Goal: Information Seeking & Learning: Learn about a topic

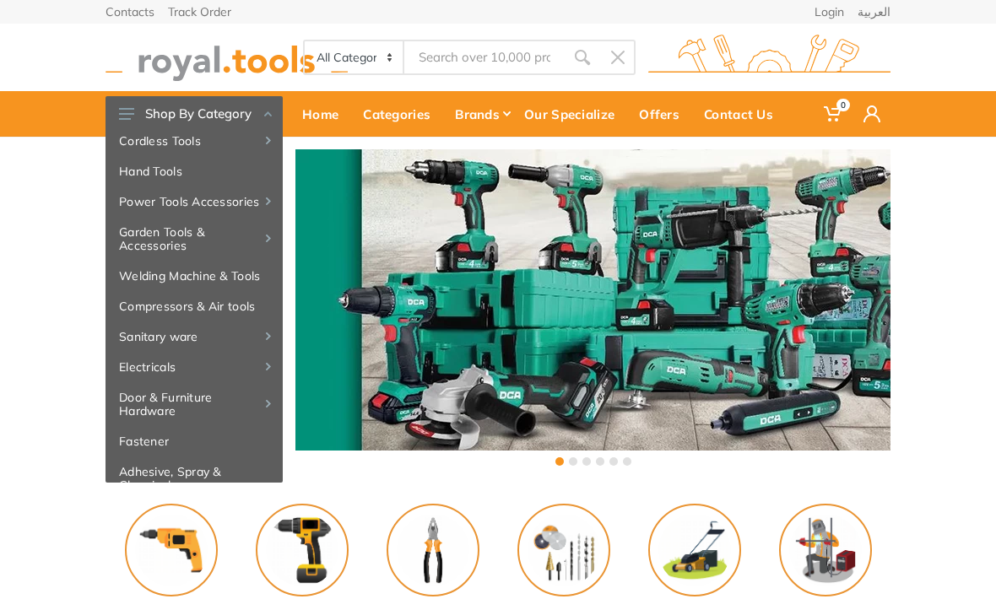
scroll to position [41, 0]
click at [232, 306] on link "Compressors & Air tools" at bounding box center [194, 307] width 177 height 30
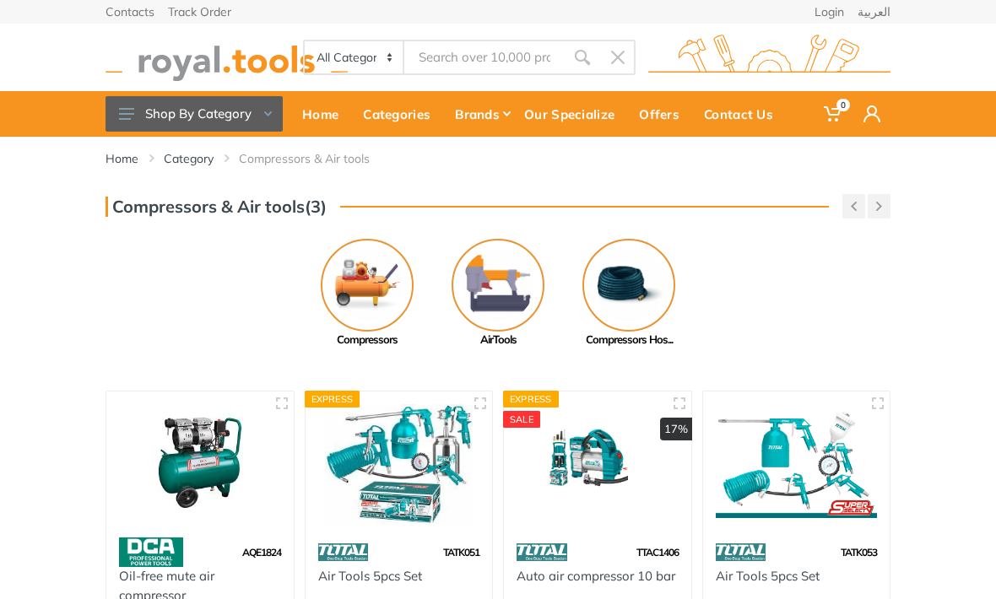
click at [146, 102] on button "Shop By Category" at bounding box center [194, 113] width 177 height 35
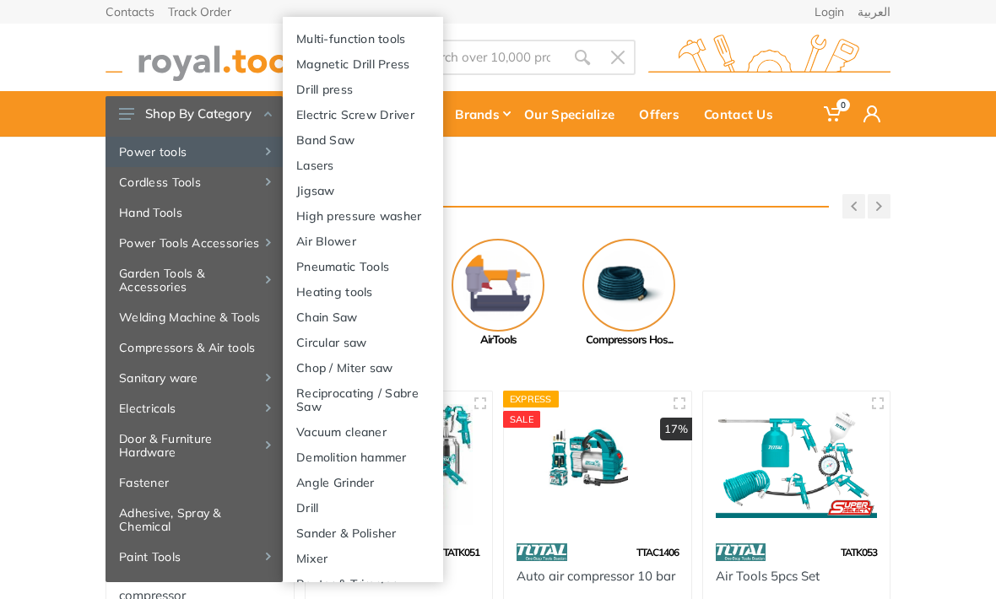
click at [408, 220] on link "High pressure washer" at bounding box center [363, 215] width 160 height 25
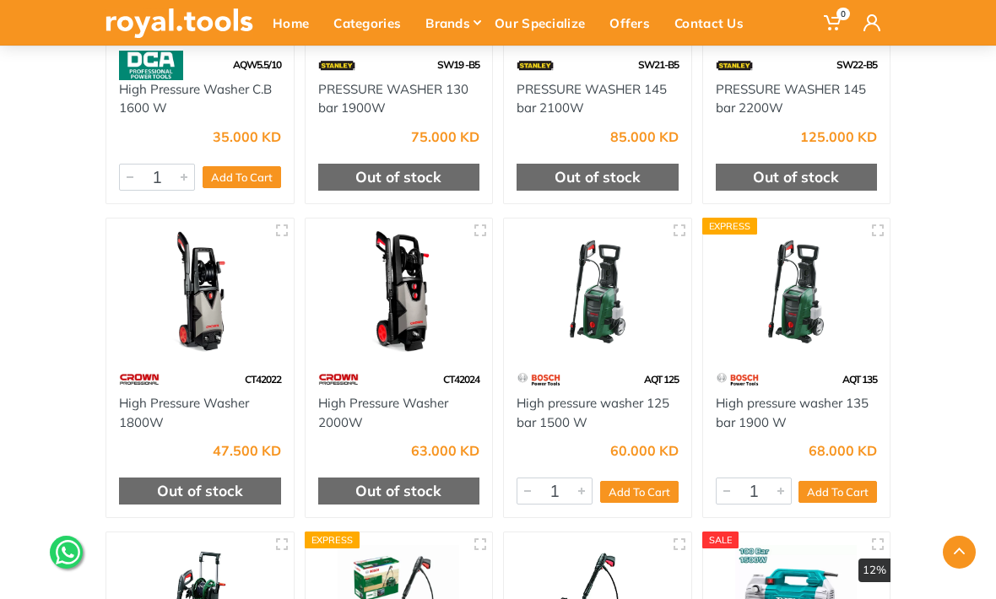
scroll to position [350, 0]
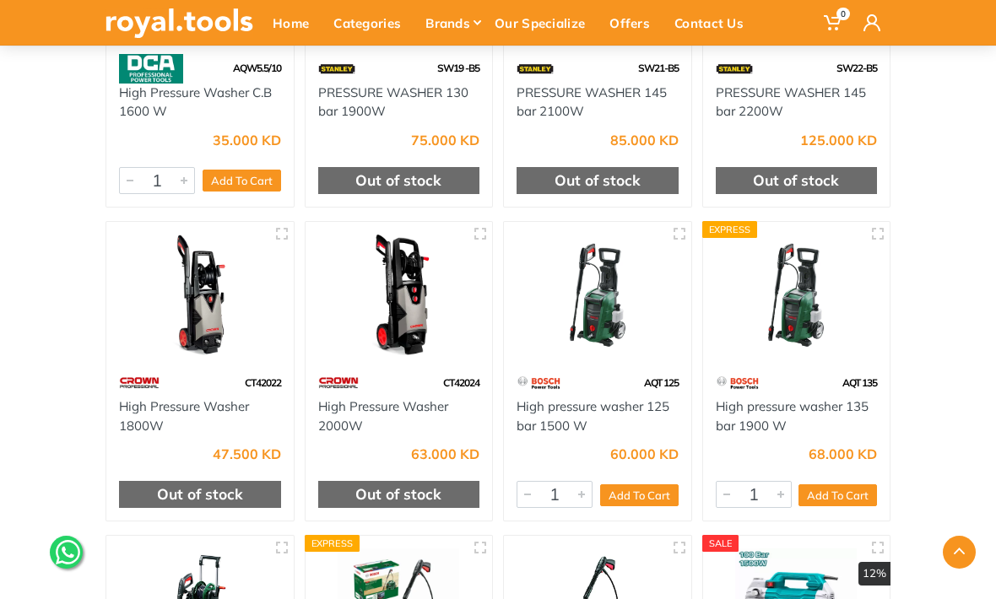
click at [776, 419] on link "High pressure washer 135 bar 1900 W" at bounding box center [792, 415] width 153 height 35
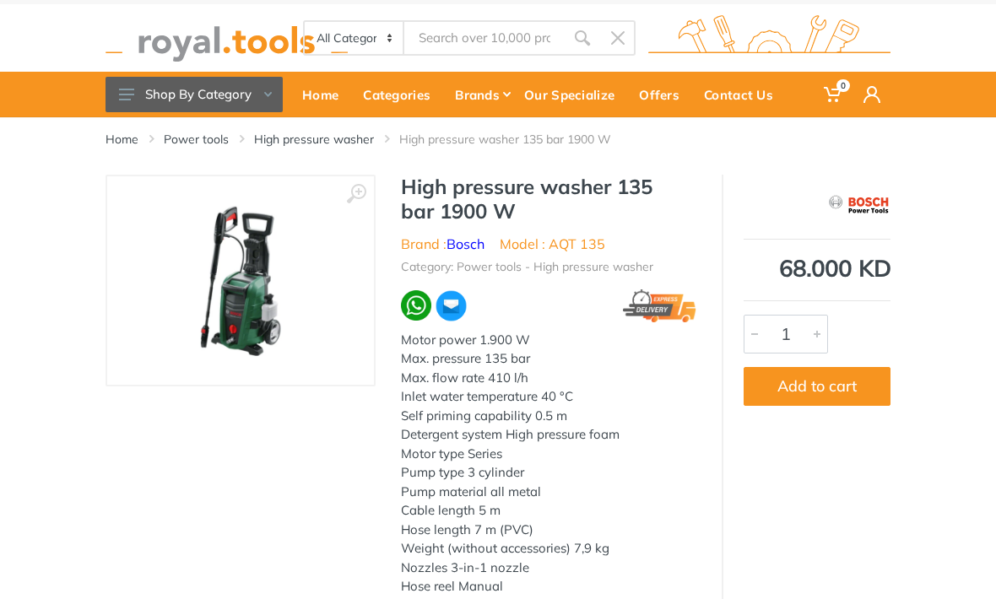
scroll to position [39, 0]
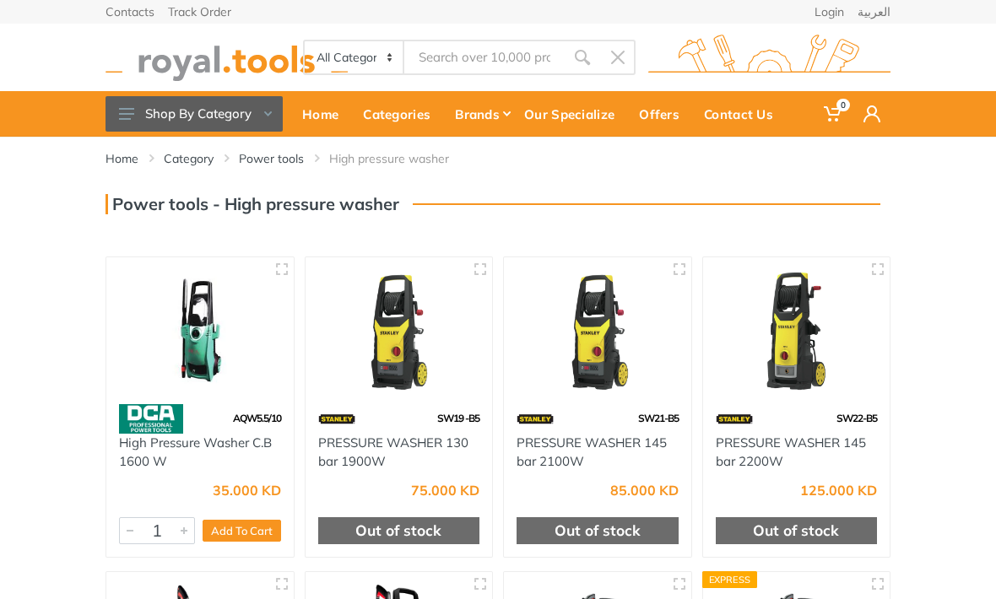
click at [204, 119] on button "Shop By Category" at bounding box center [194, 113] width 177 height 35
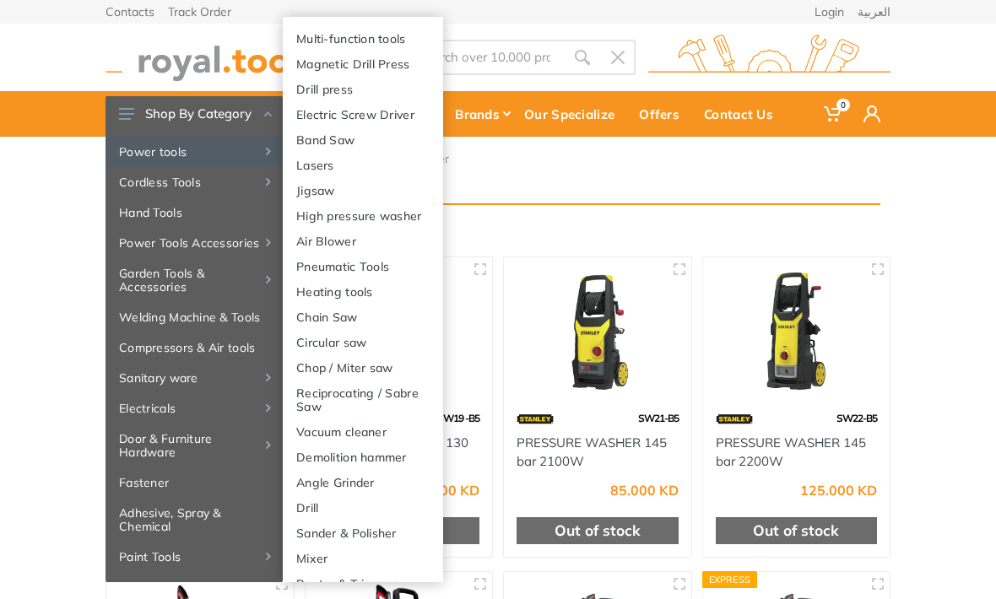
click at [384, 431] on link "Vacuum cleaner" at bounding box center [363, 431] width 160 height 25
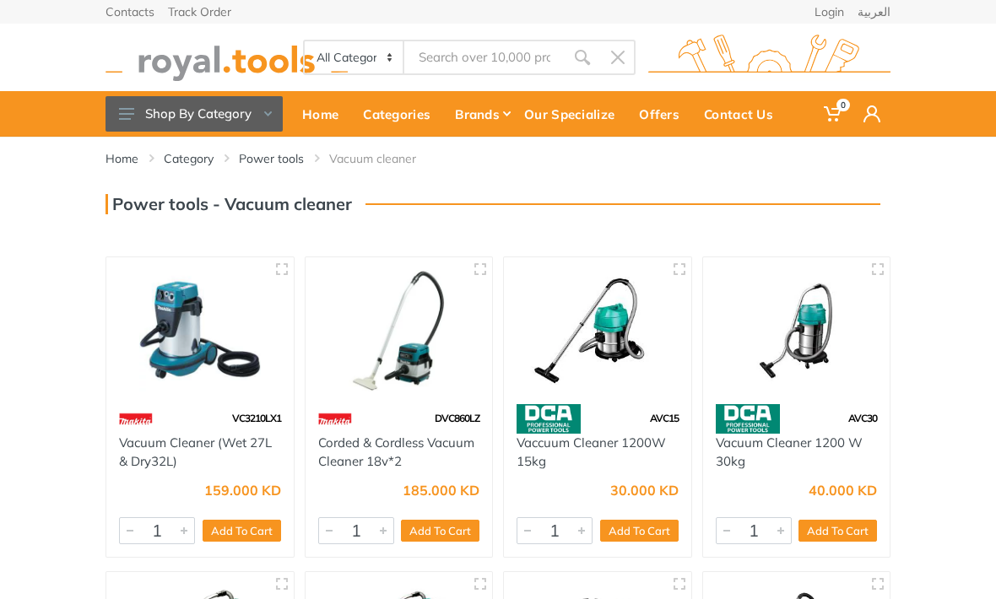
click at [264, 111] on icon at bounding box center [268, 113] width 8 height 5
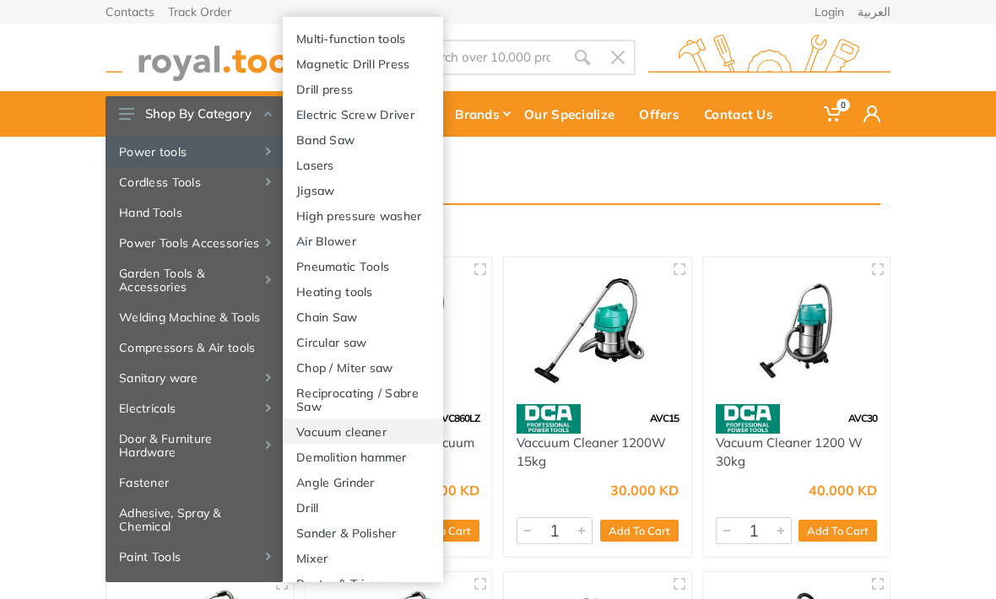
click at [371, 433] on link "Vacuum cleaner" at bounding box center [363, 431] width 160 height 25
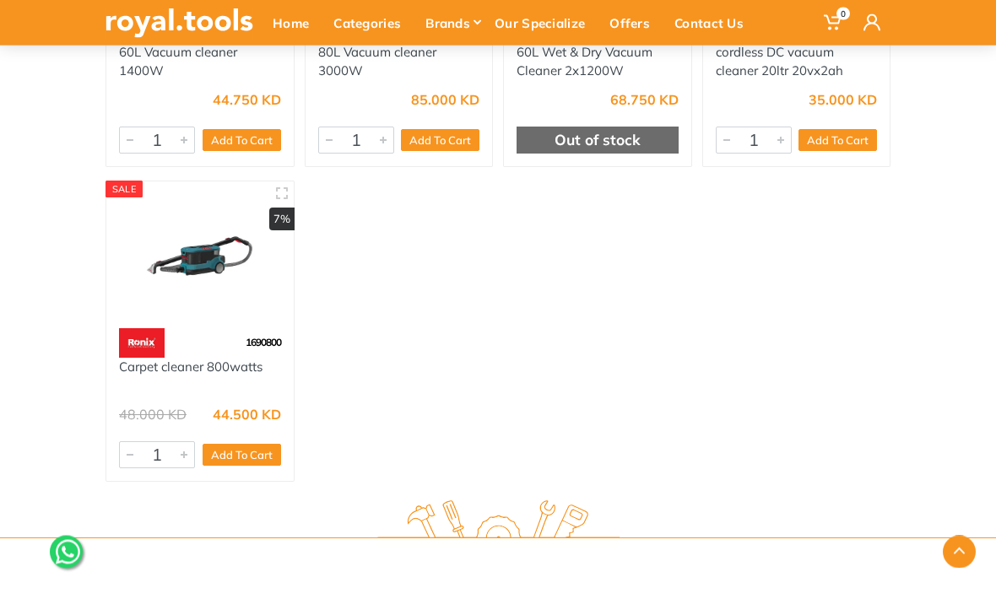
scroll to position [993, 0]
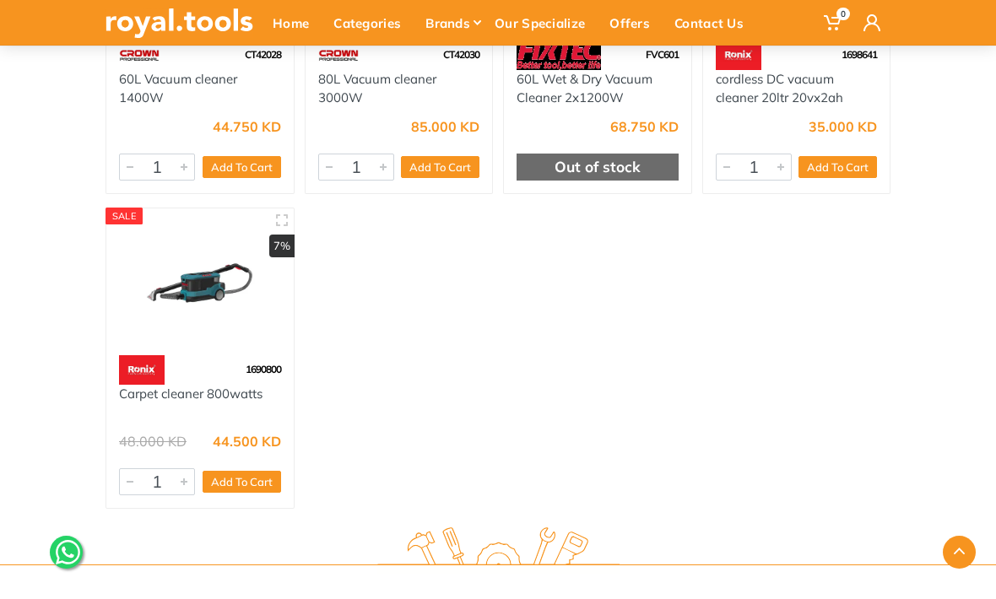
click at [226, 398] on link "Carpet cleaner 800watts" at bounding box center [191, 394] width 144 height 16
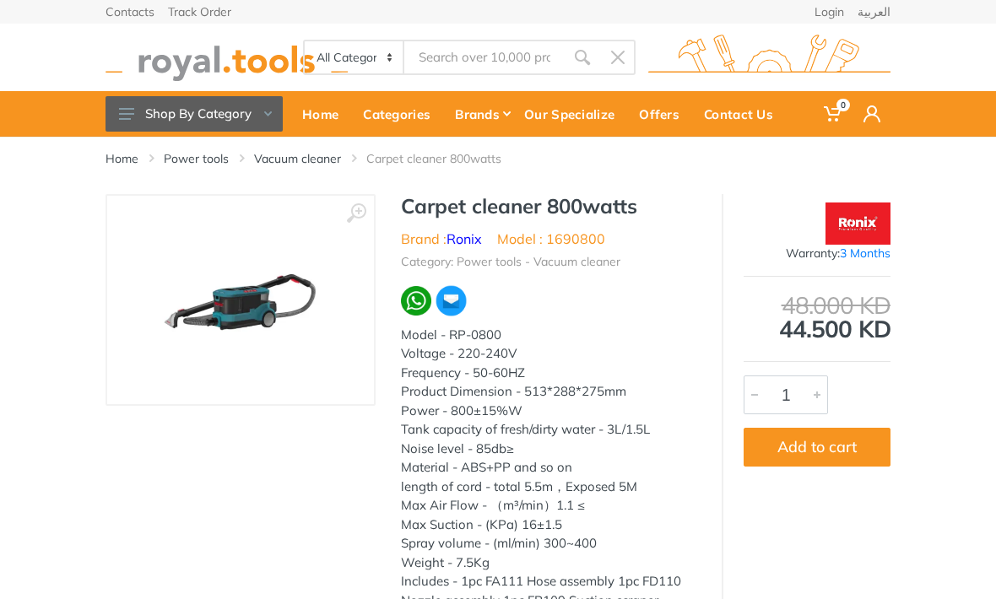
click at [184, 117] on button "Shop By Category" at bounding box center [194, 113] width 177 height 35
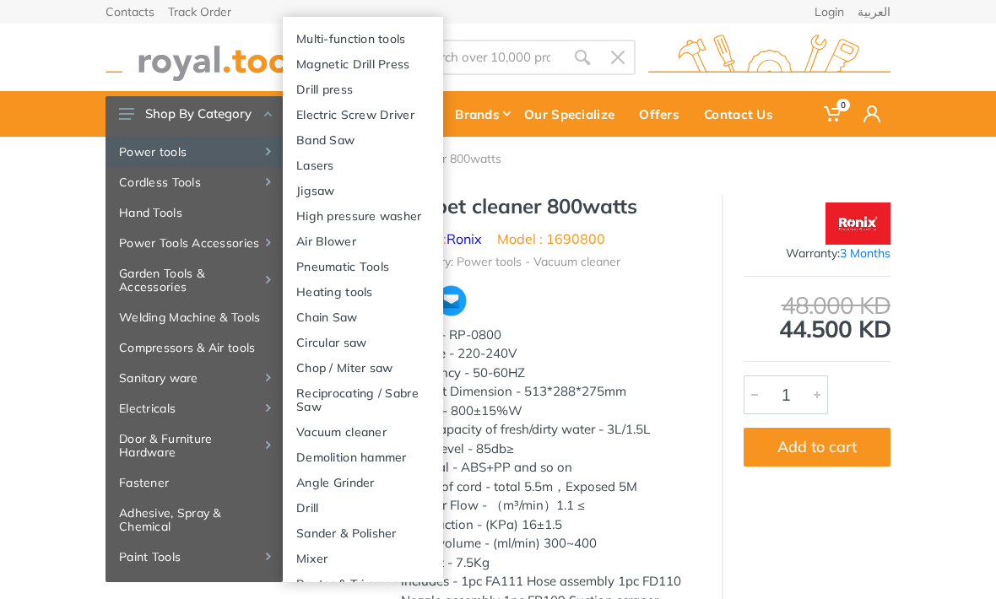
click at [408, 218] on link "High pressure washer" at bounding box center [363, 215] width 160 height 25
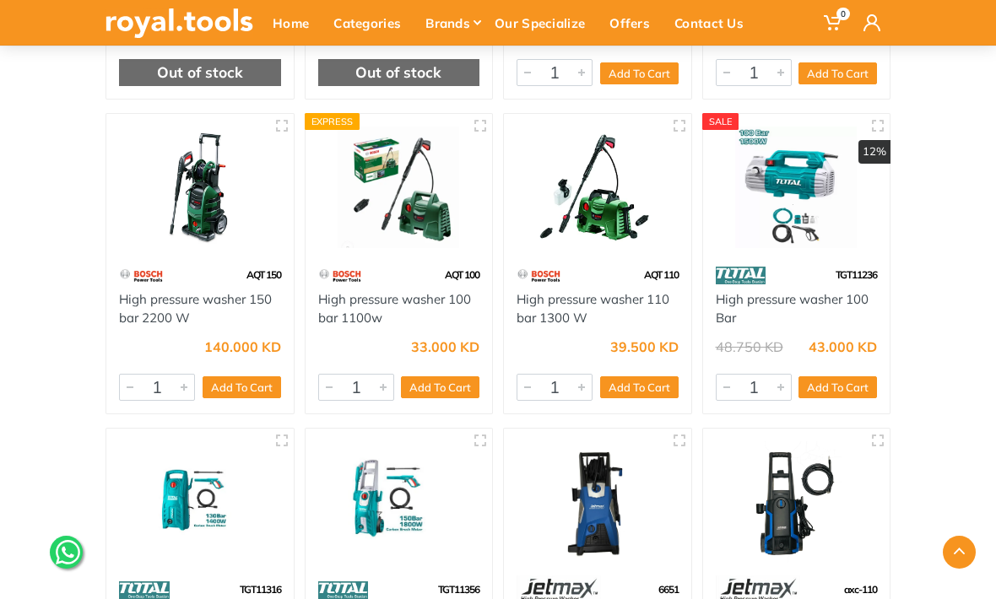
scroll to position [757, 0]
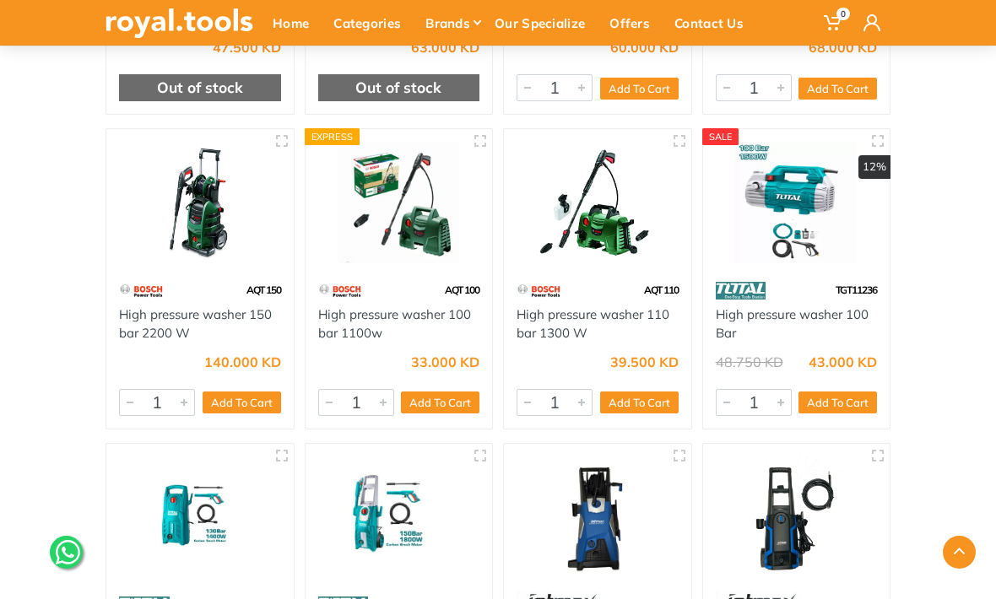
click at [217, 226] on img at bounding box center [200, 203] width 162 height 122
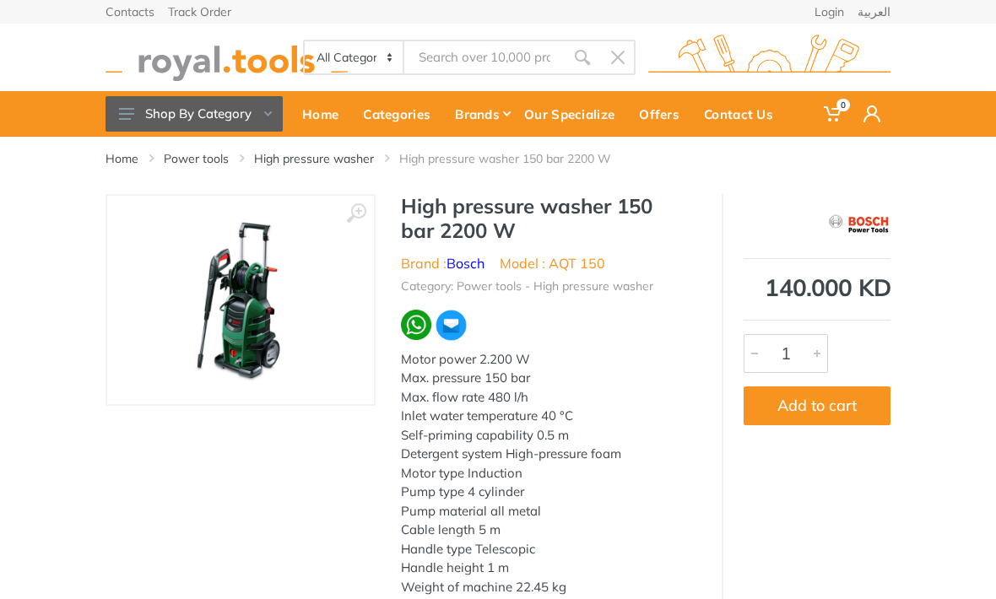
click at [236, 129] on button "Shop By Category" at bounding box center [194, 113] width 177 height 35
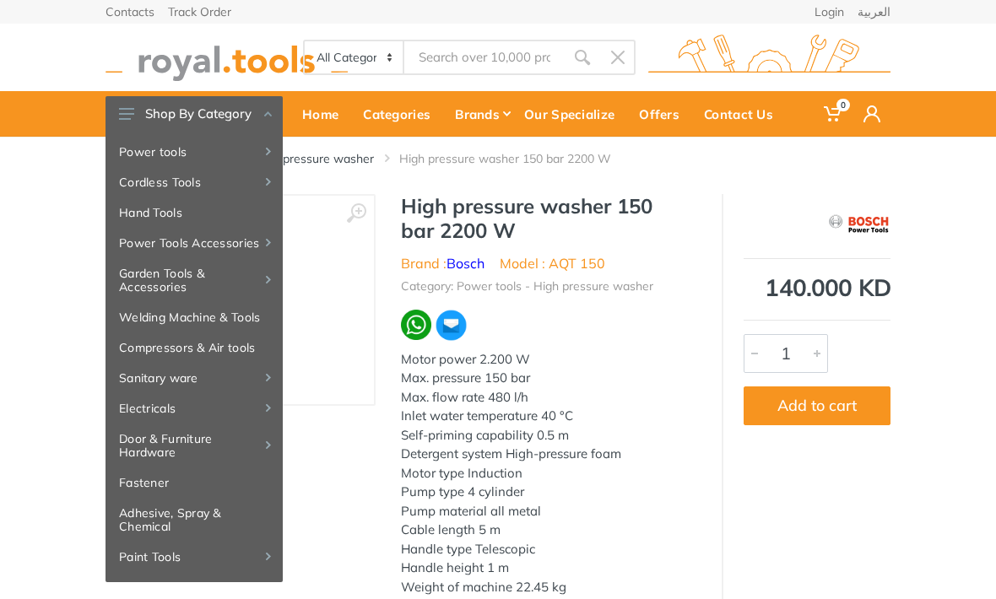
click at [51, 315] on div "‹ › High pressure washer 150 bar 2200 W Brand : Bosch" at bounding box center [498, 437] width 996 height 487
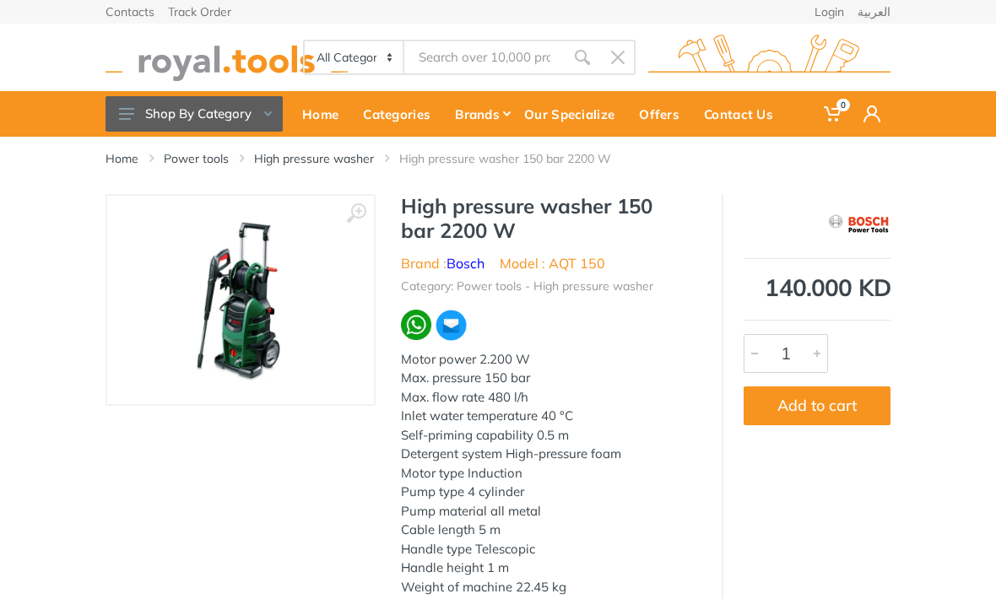
click at [198, 161] on link "Power tools" at bounding box center [196, 158] width 65 height 17
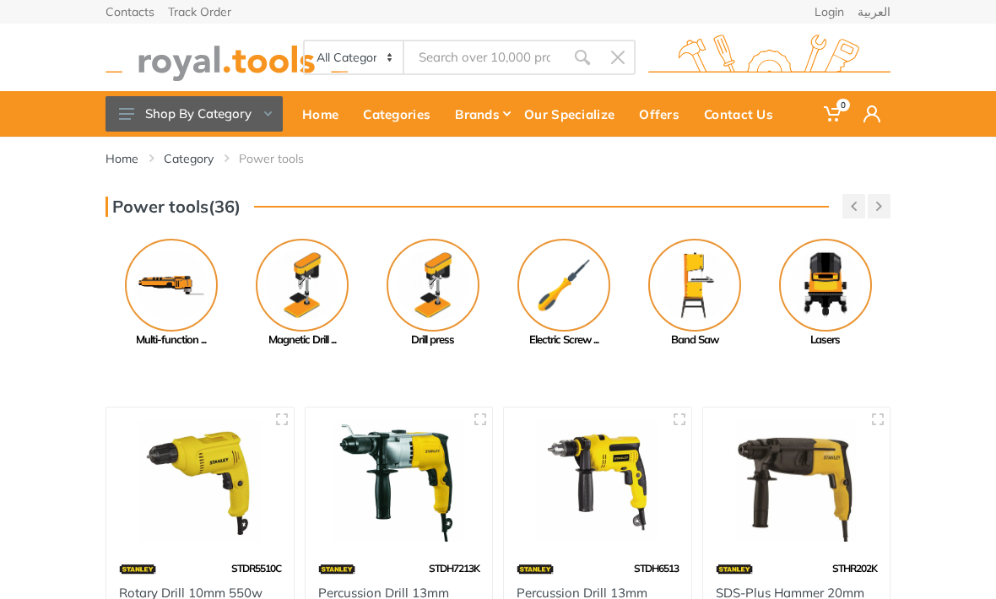
click at [241, 111] on button "Shop By Category" at bounding box center [194, 113] width 177 height 35
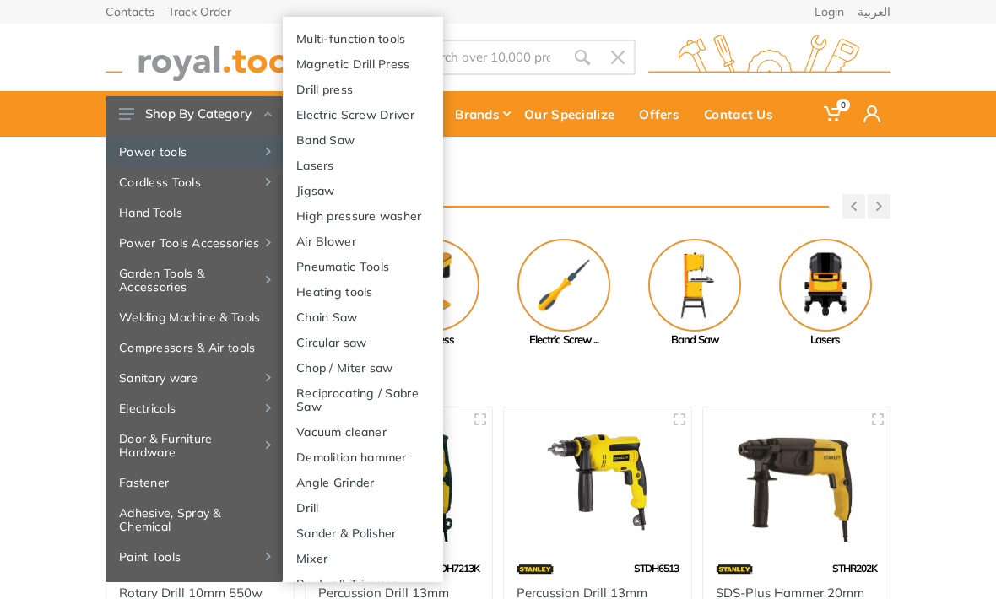
click at [407, 218] on link "High pressure washer" at bounding box center [363, 215] width 160 height 25
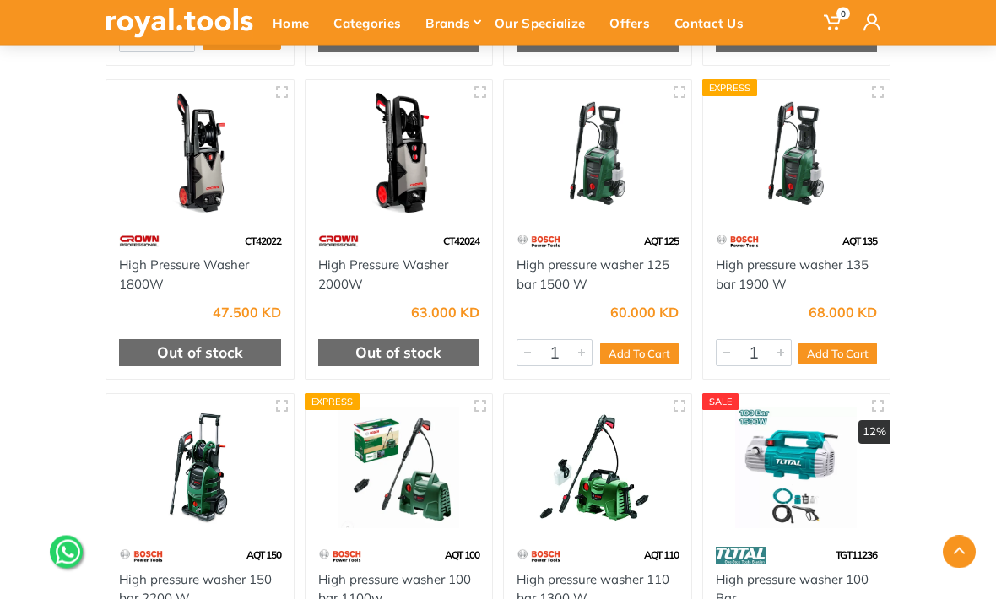
scroll to position [492, 0]
click at [391, 257] on link "High Pressure Washer 2000W" at bounding box center [383, 274] width 130 height 35
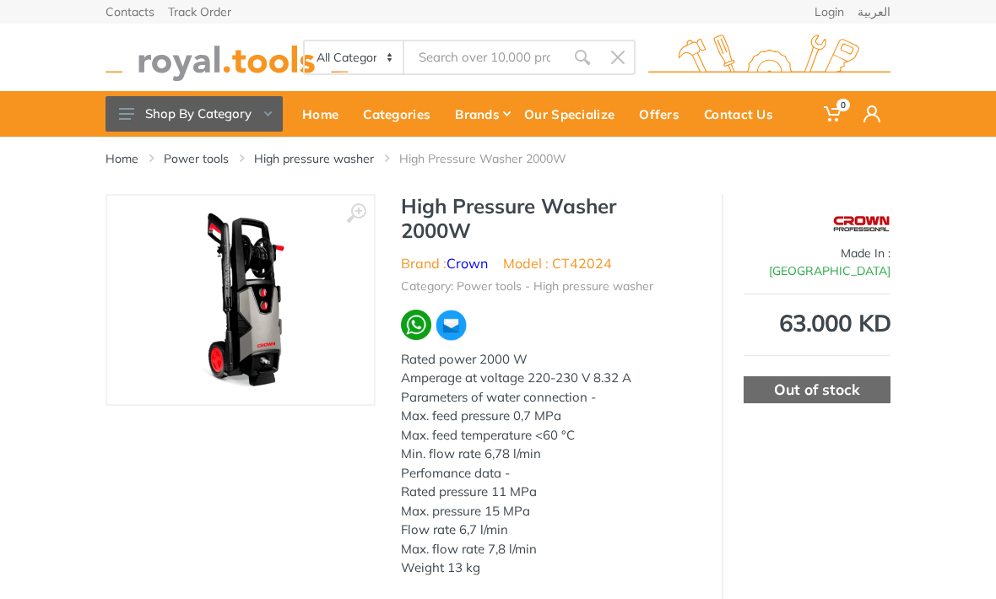
click at [350, 153] on link "High pressure washer" at bounding box center [314, 158] width 120 height 17
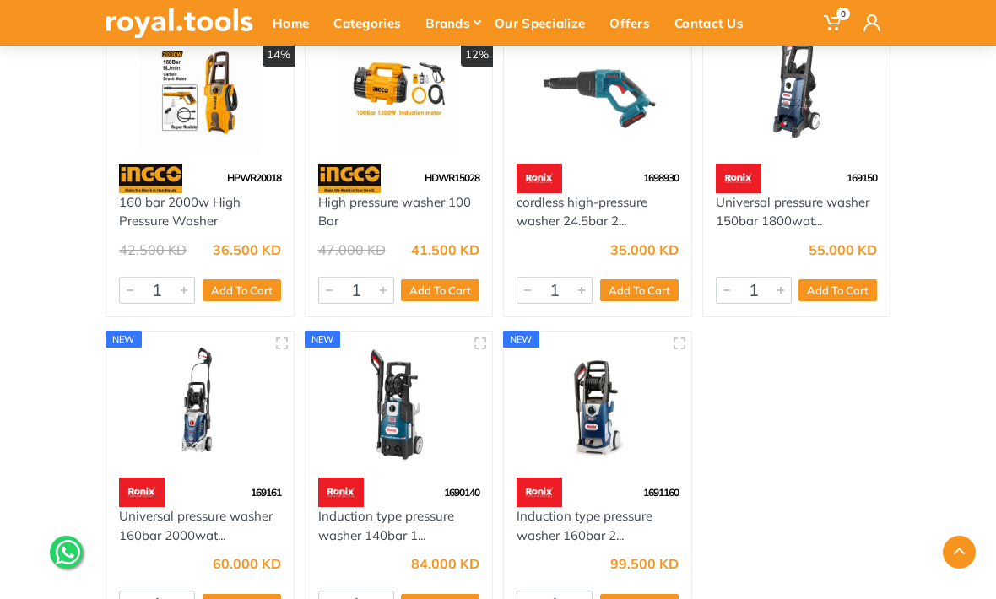
scroll to position [2775, 0]
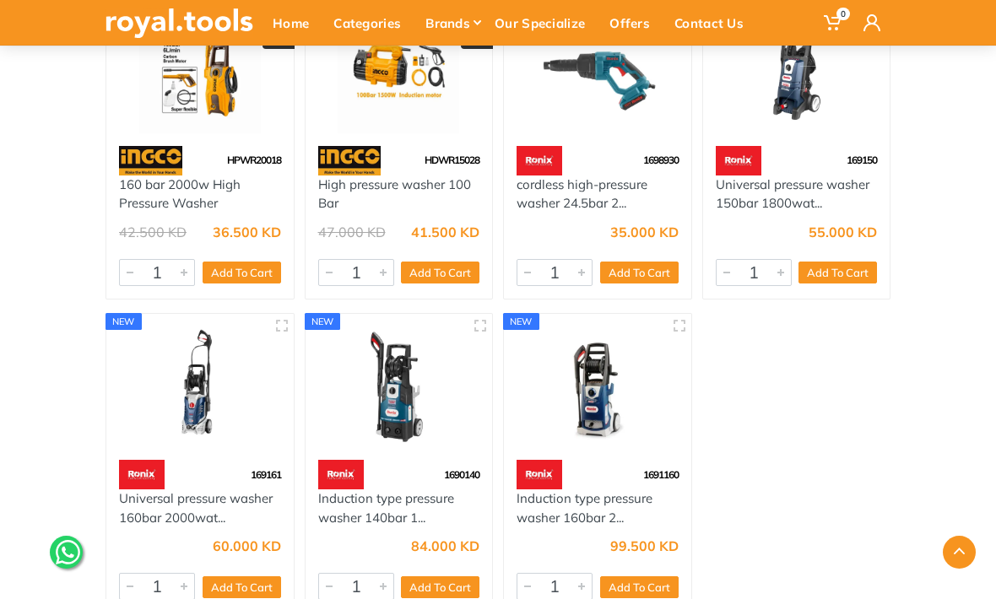
click at [590, 512] on link "Induction type pressure washer 160bar 2..." at bounding box center [585, 508] width 136 height 35
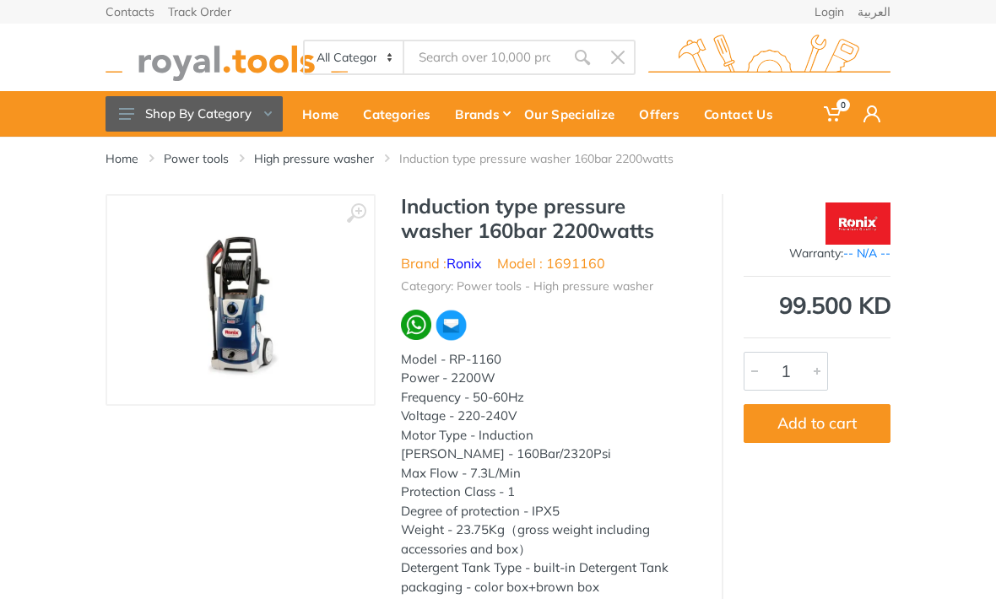
click at [260, 106] on button "Shop By Category" at bounding box center [194, 113] width 177 height 35
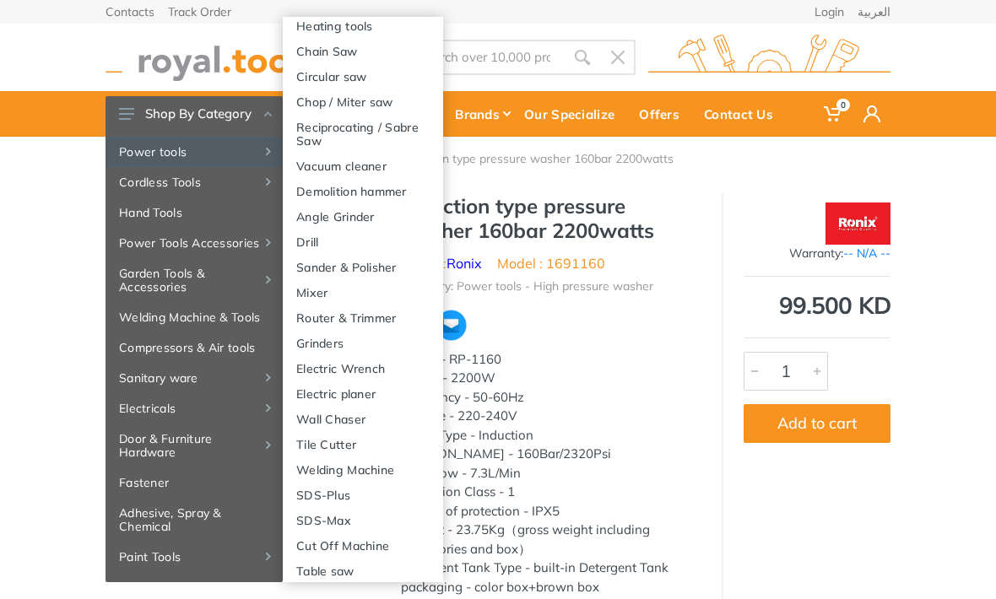
scroll to position [271, 0]
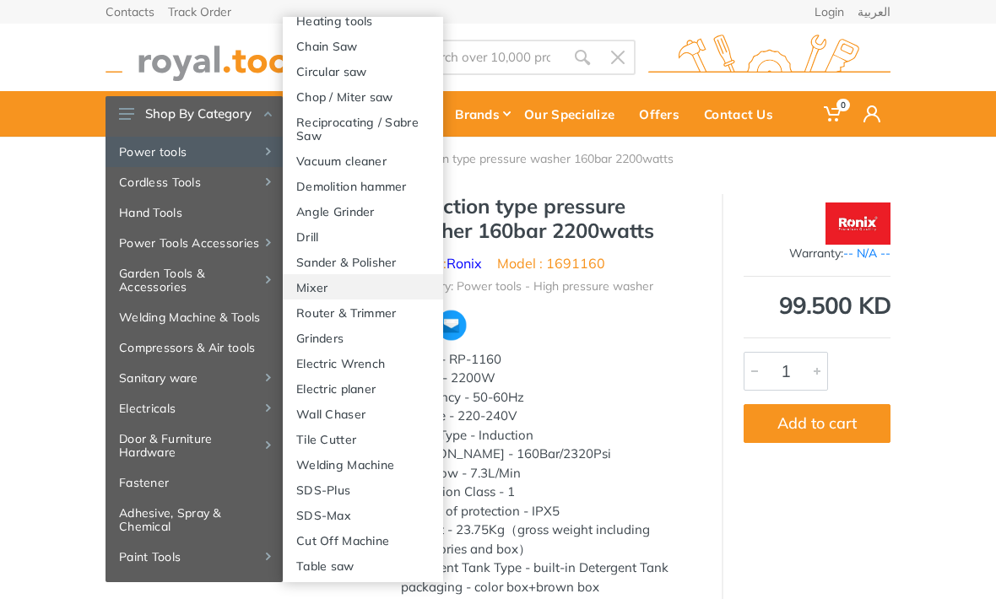
click at [374, 279] on link "Mixer" at bounding box center [363, 286] width 160 height 25
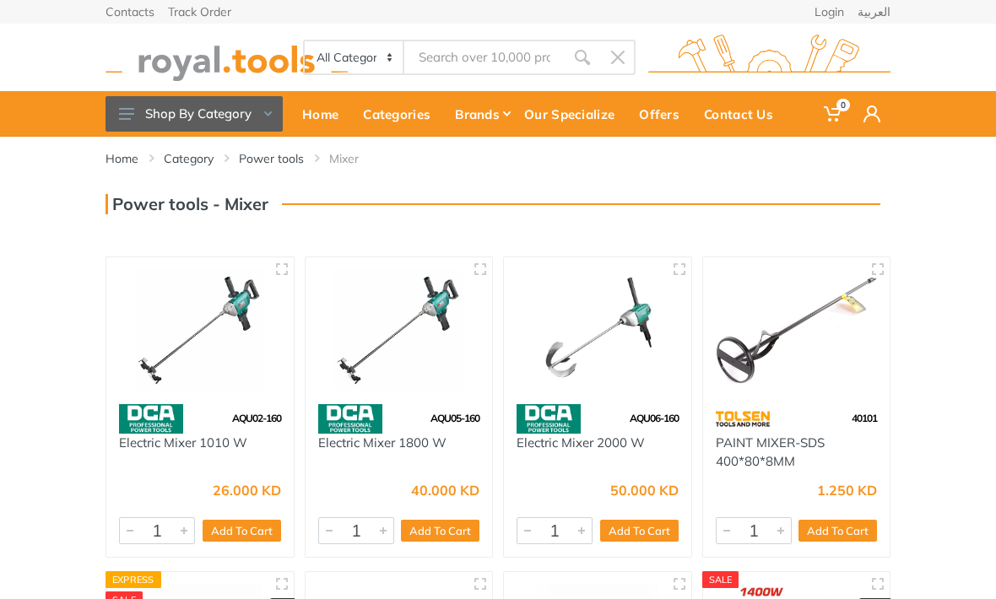
click at [260, 117] on button "Shop By Category" at bounding box center [194, 113] width 177 height 35
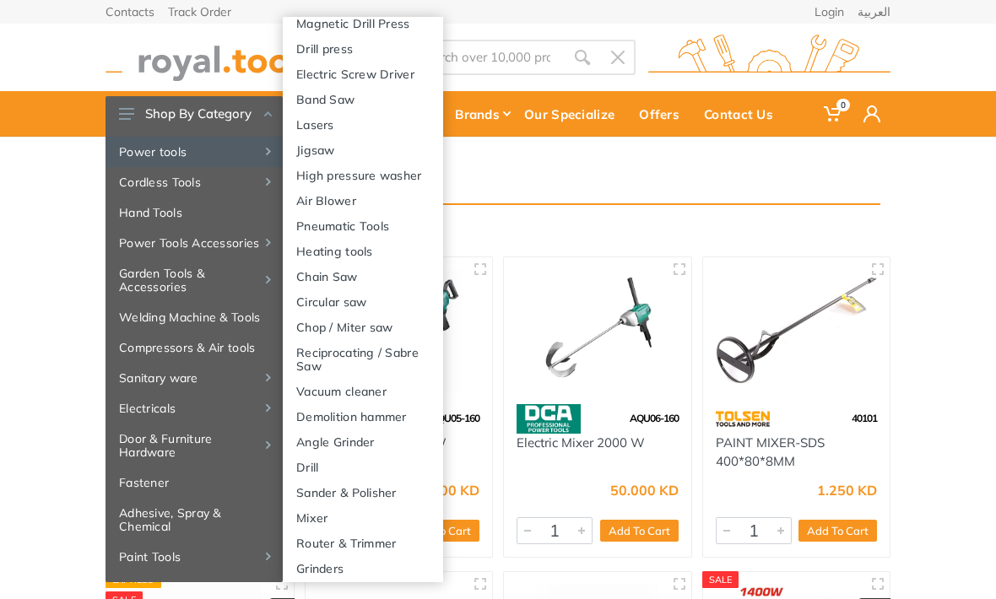
scroll to position [46, 0]
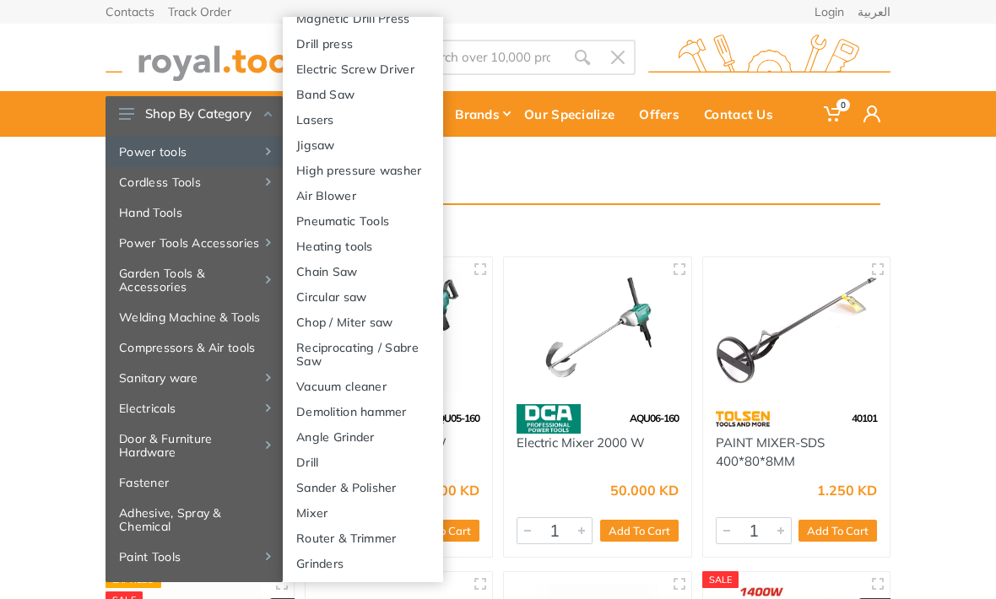
click at [339, 195] on link "Air Blower" at bounding box center [363, 194] width 160 height 25
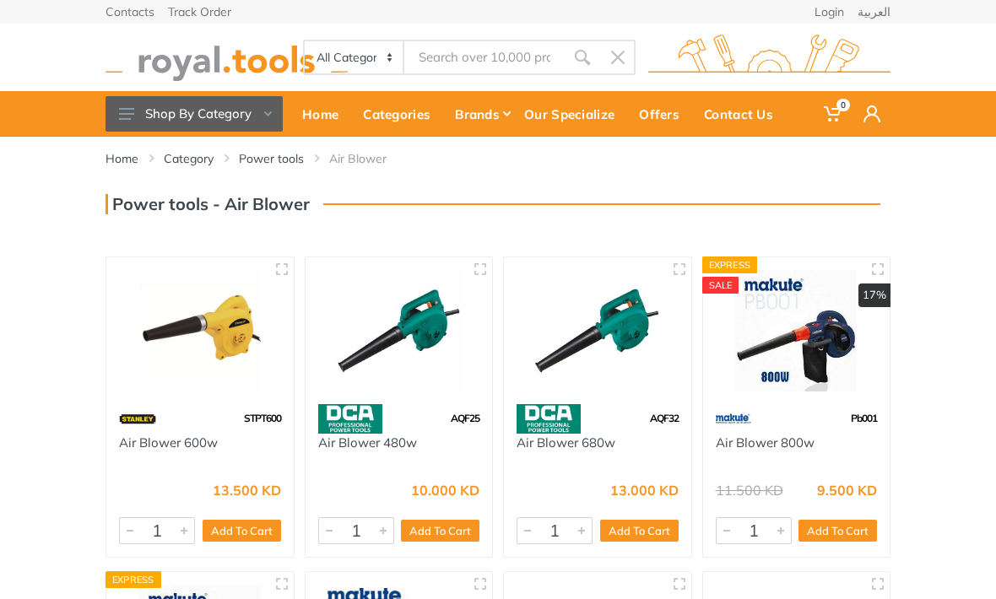
click at [268, 111] on button "Shop By Category" at bounding box center [194, 113] width 177 height 35
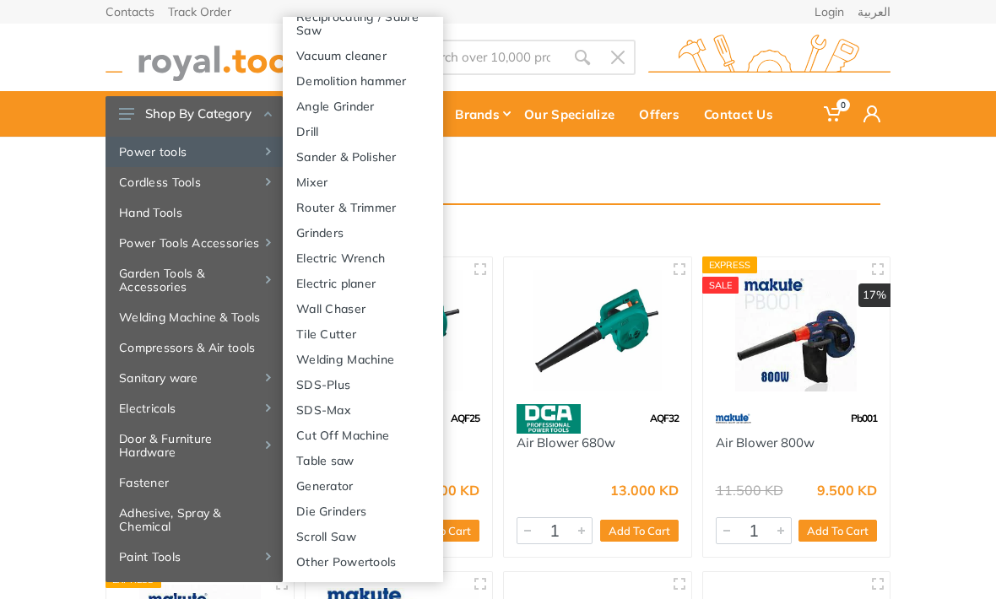
scroll to position [377, 0]
click at [335, 383] on link "SDS-Plus" at bounding box center [363, 383] width 160 height 25
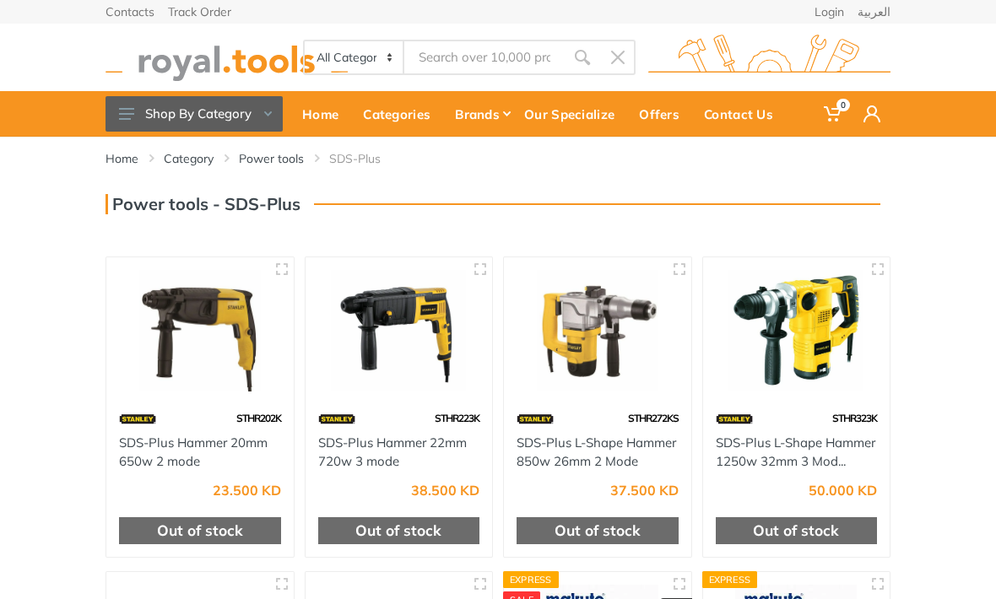
click at [259, 118] on button "Shop By Category" at bounding box center [194, 113] width 177 height 35
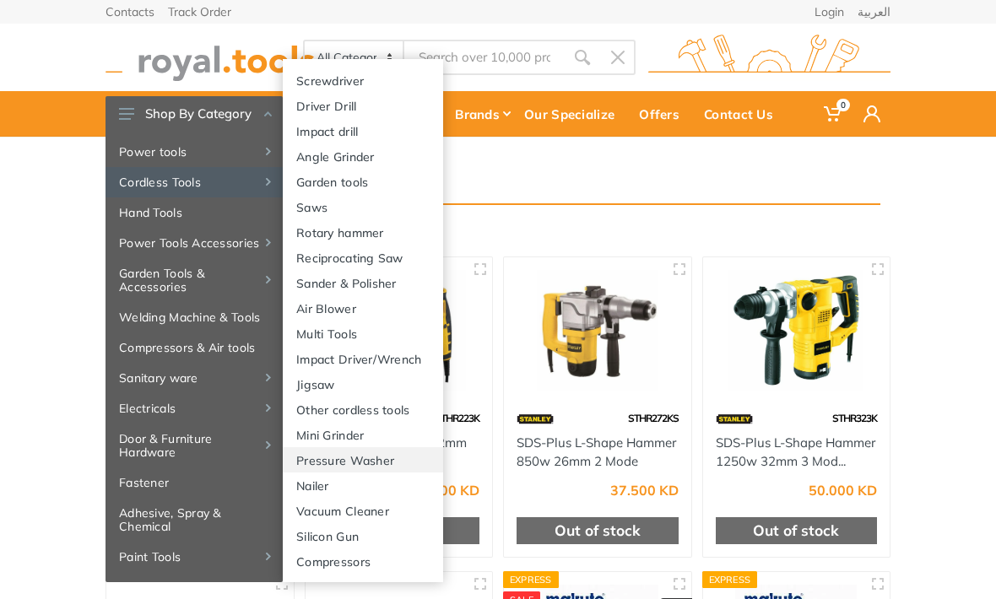
click at [379, 457] on link "Pressure Washer" at bounding box center [363, 459] width 160 height 25
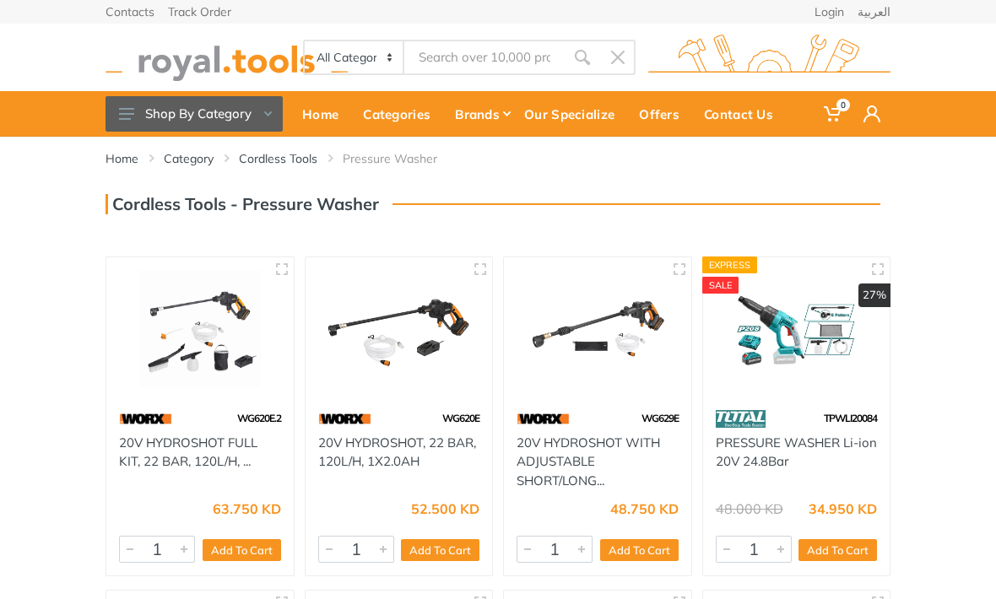
click at [271, 104] on button "Shop By Category" at bounding box center [194, 113] width 177 height 35
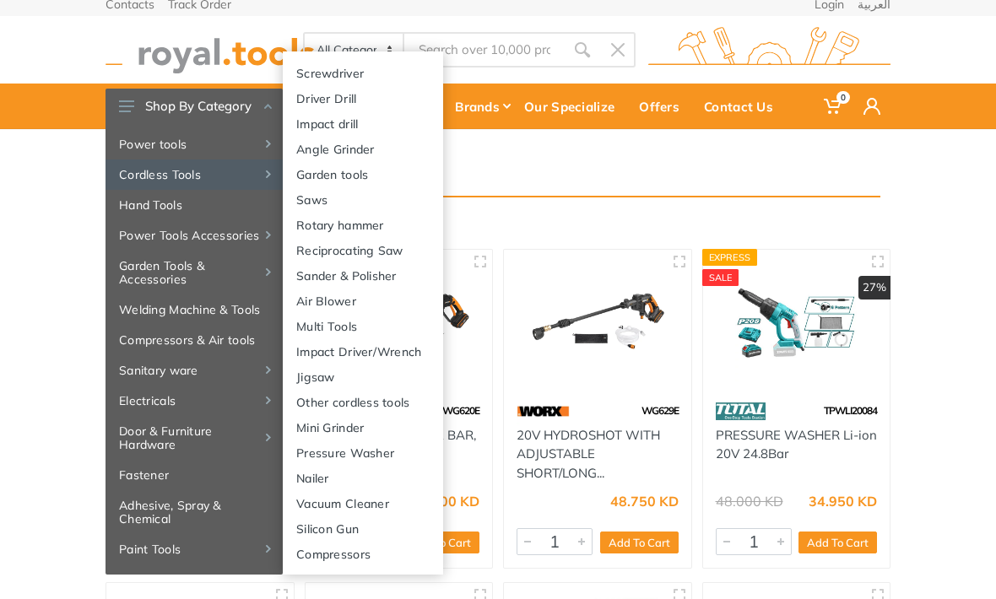
scroll to position [6, 0]
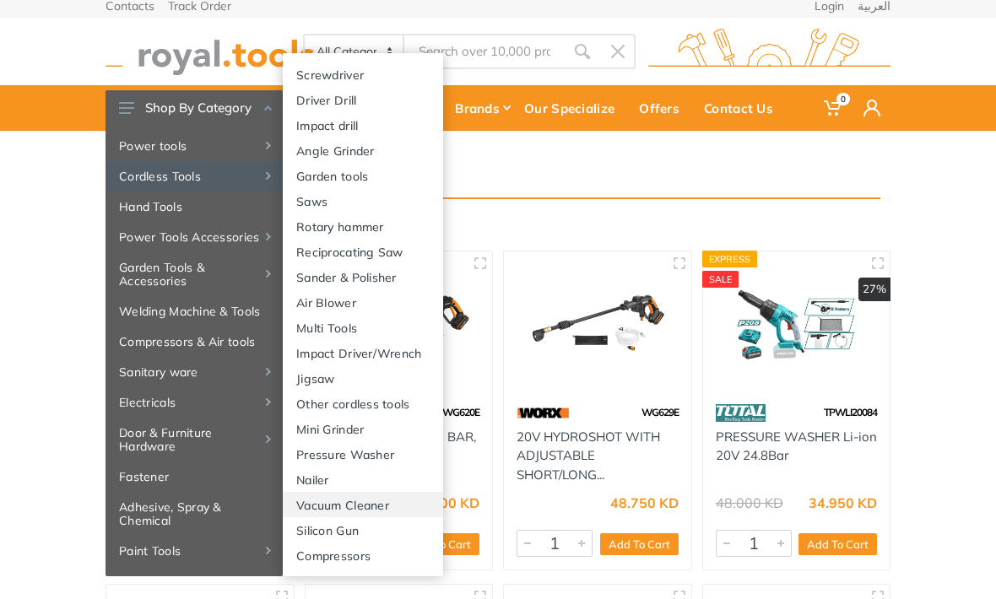
click at [375, 505] on link "Vacuum Cleaner" at bounding box center [363, 504] width 160 height 25
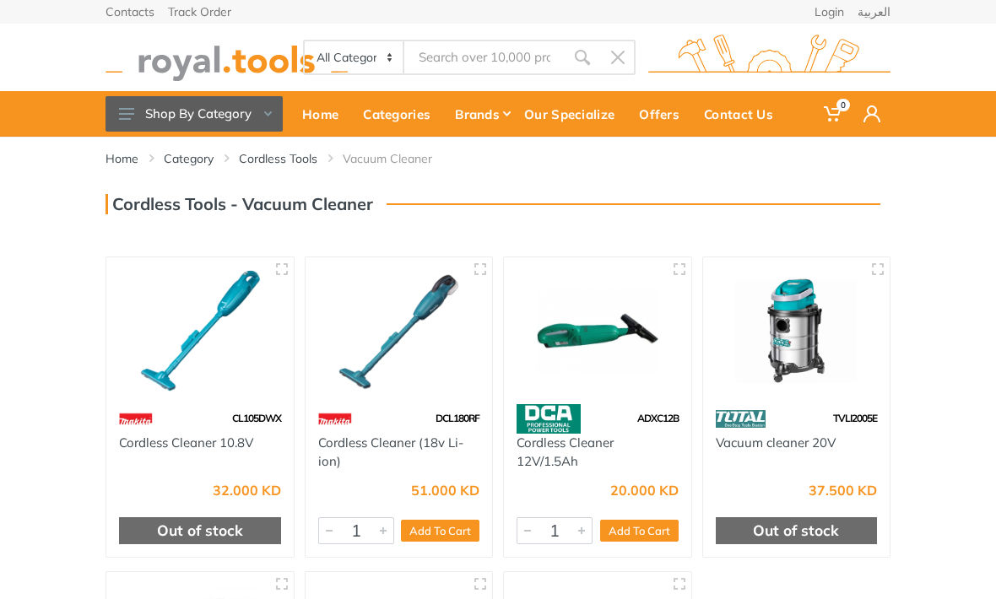
click at [261, 124] on button "Shop By Category" at bounding box center [194, 113] width 177 height 35
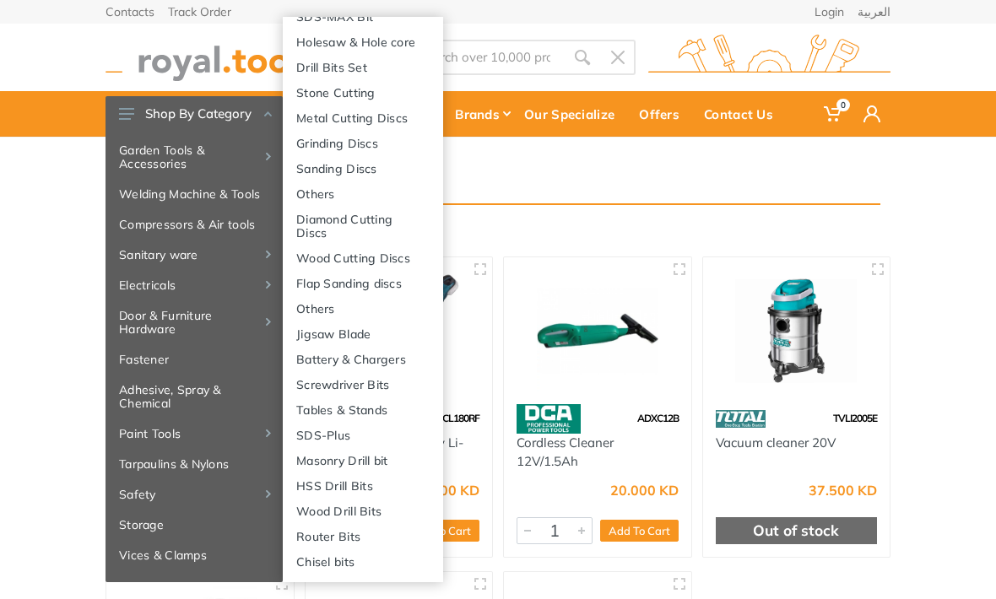
scroll to position [123, 0]
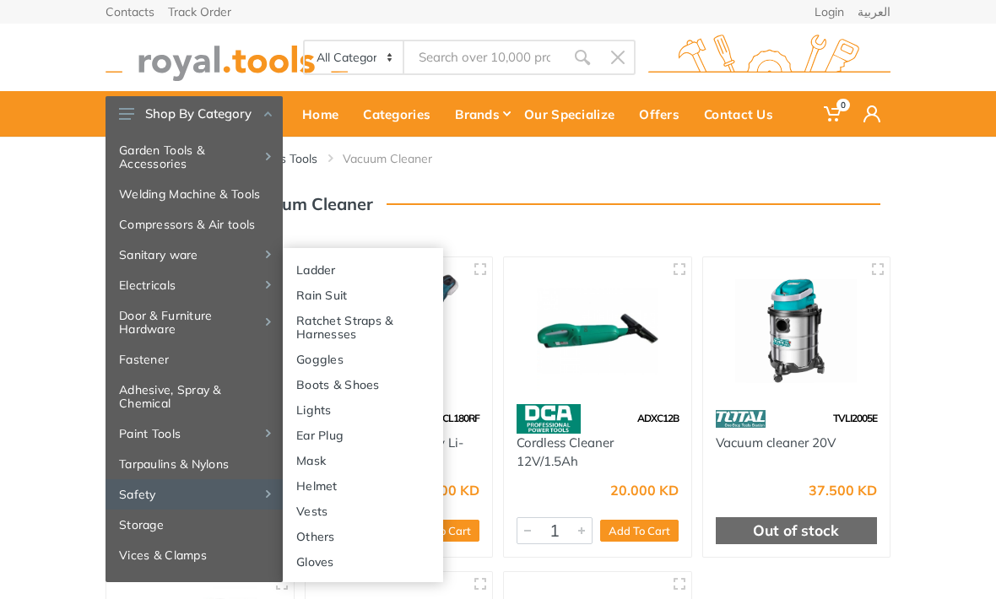
click at [322, 483] on link "Helmet" at bounding box center [363, 485] width 160 height 25
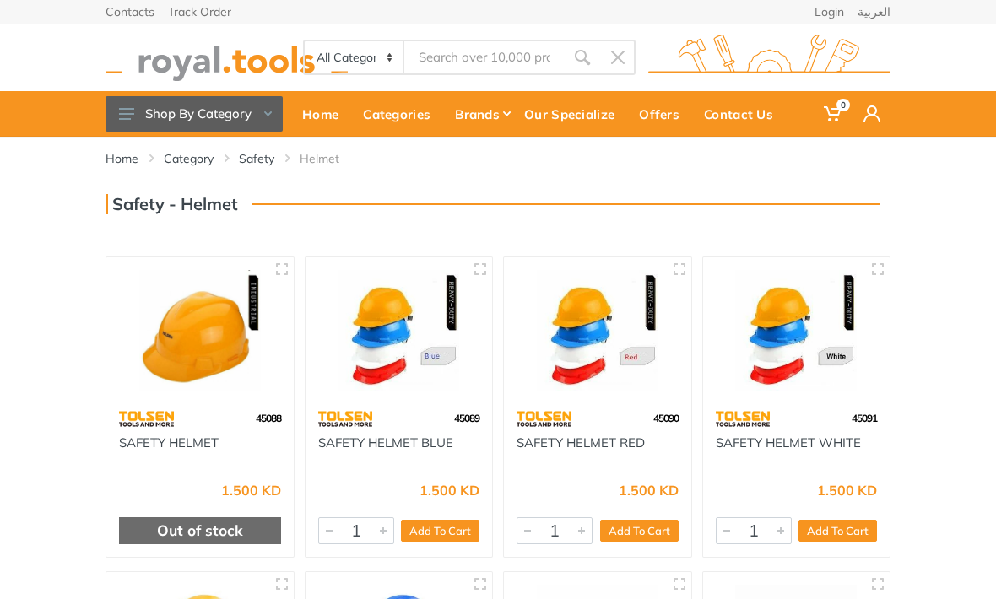
click at [259, 111] on button "Shop By Category" at bounding box center [194, 113] width 177 height 35
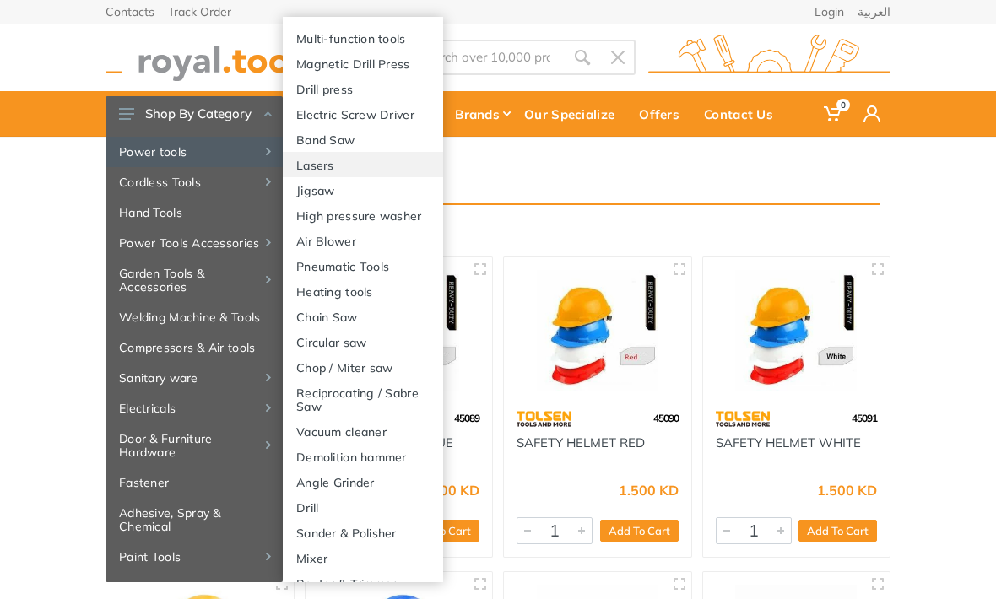
click at [324, 161] on link "Lasers" at bounding box center [363, 164] width 160 height 25
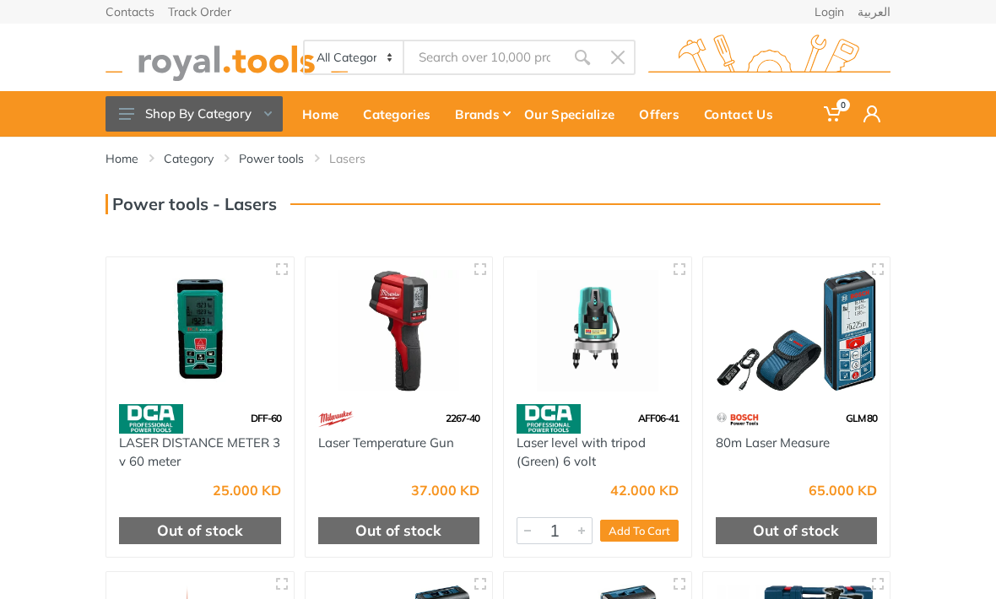
click at [228, 116] on button "Shop By Category" at bounding box center [194, 113] width 177 height 35
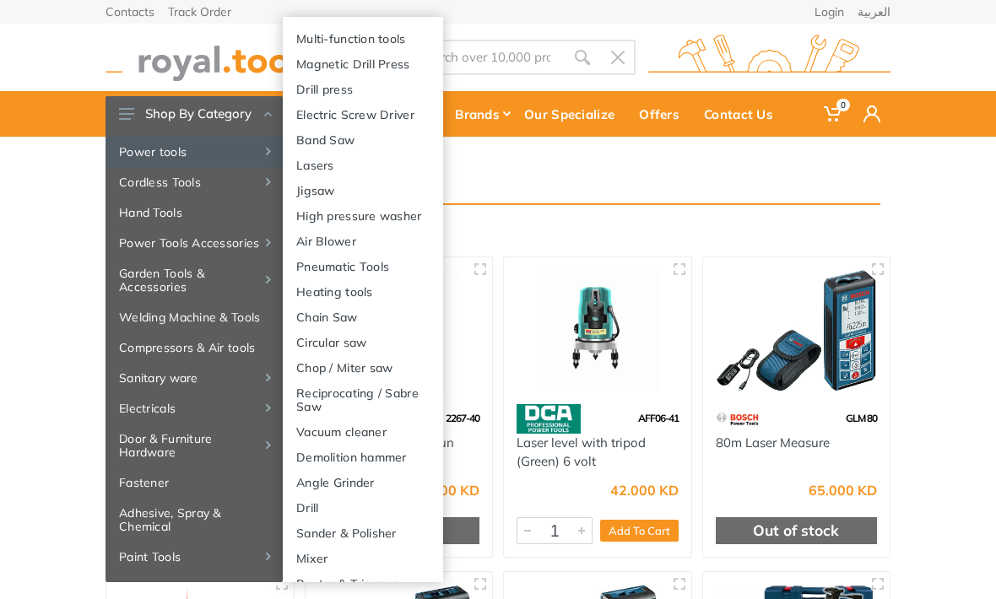
click at [377, 263] on link "Pneumatic Tools" at bounding box center [363, 265] width 160 height 25
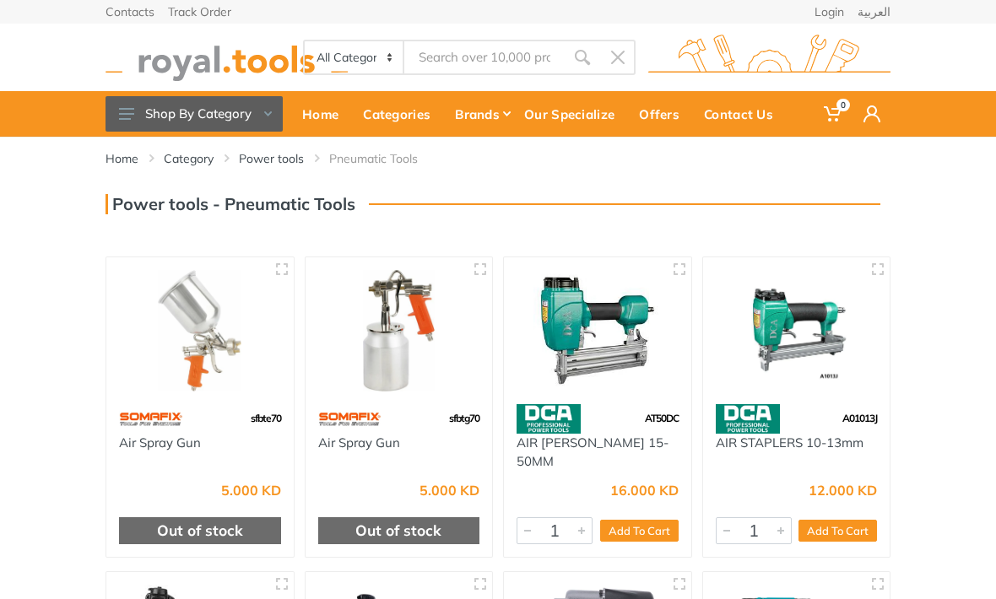
click at [262, 115] on button "Shop By Category" at bounding box center [194, 113] width 177 height 35
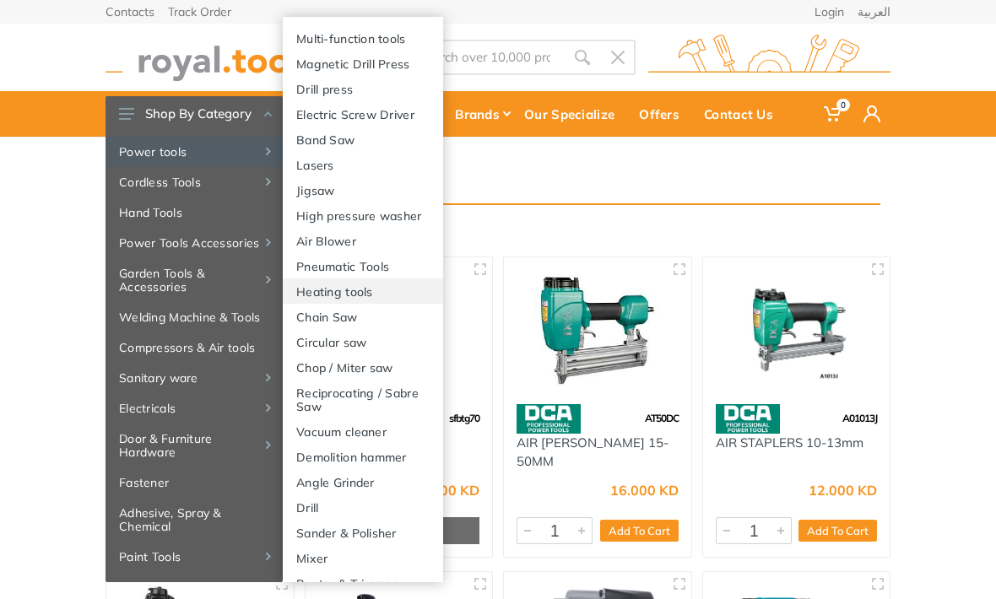
click at [366, 288] on link "Heating tools" at bounding box center [363, 291] width 160 height 25
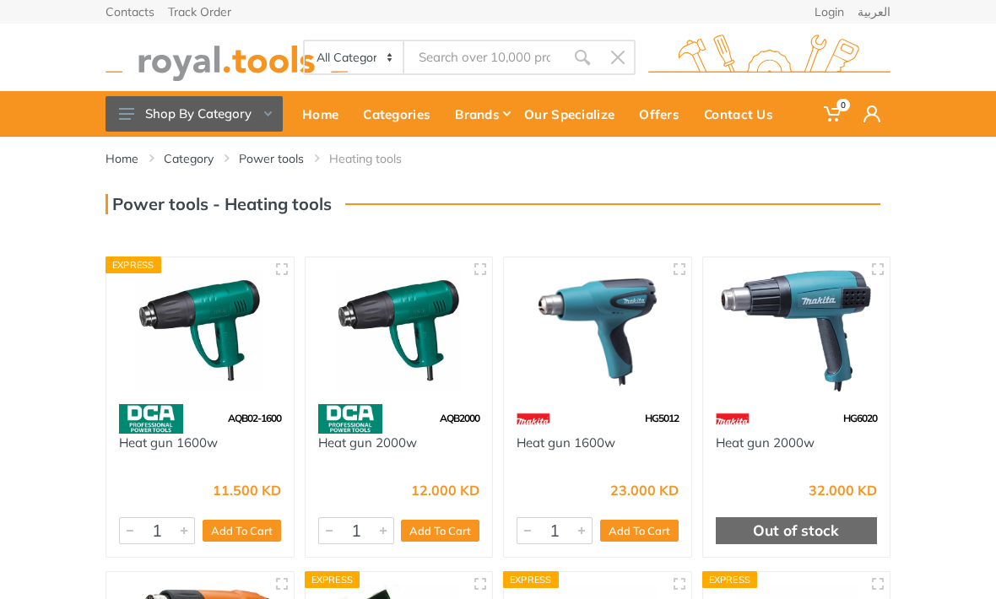
click at [251, 113] on button "Shop By Category" at bounding box center [194, 113] width 177 height 35
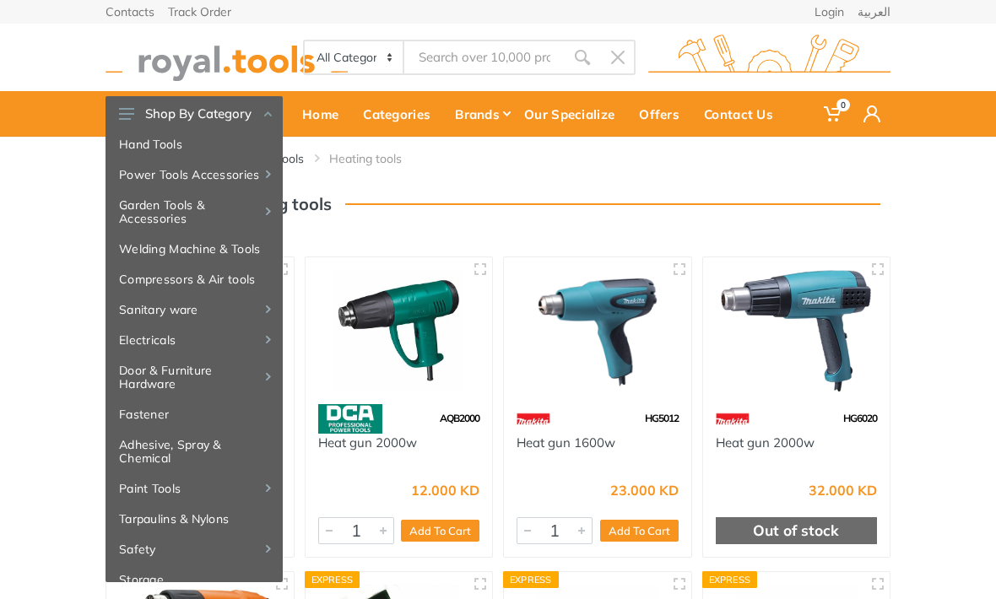
scroll to position [79, 0]
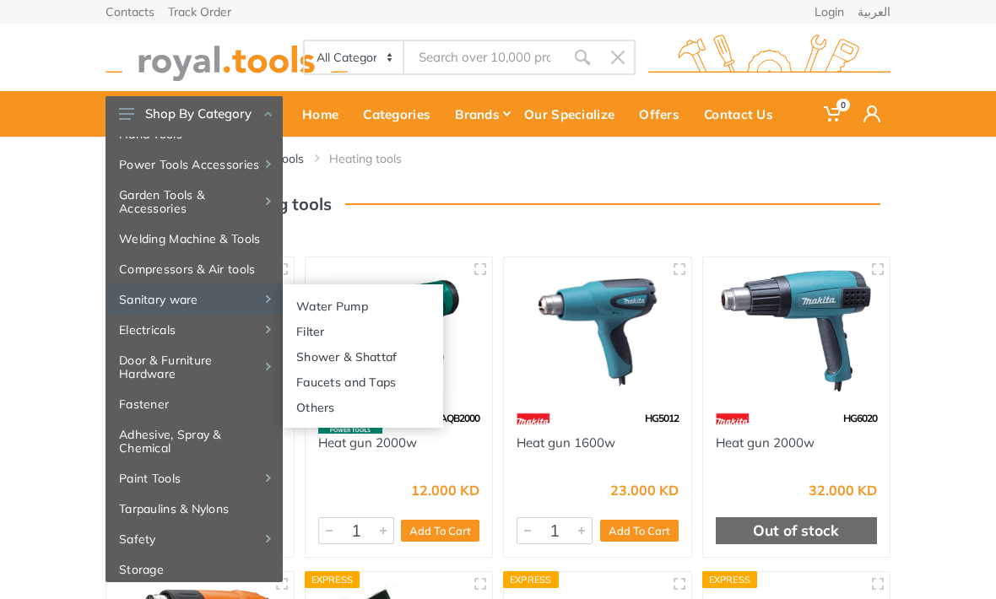
click at [318, 333] on link "Filter" at bounding box center [363, 330] width 160 height 25
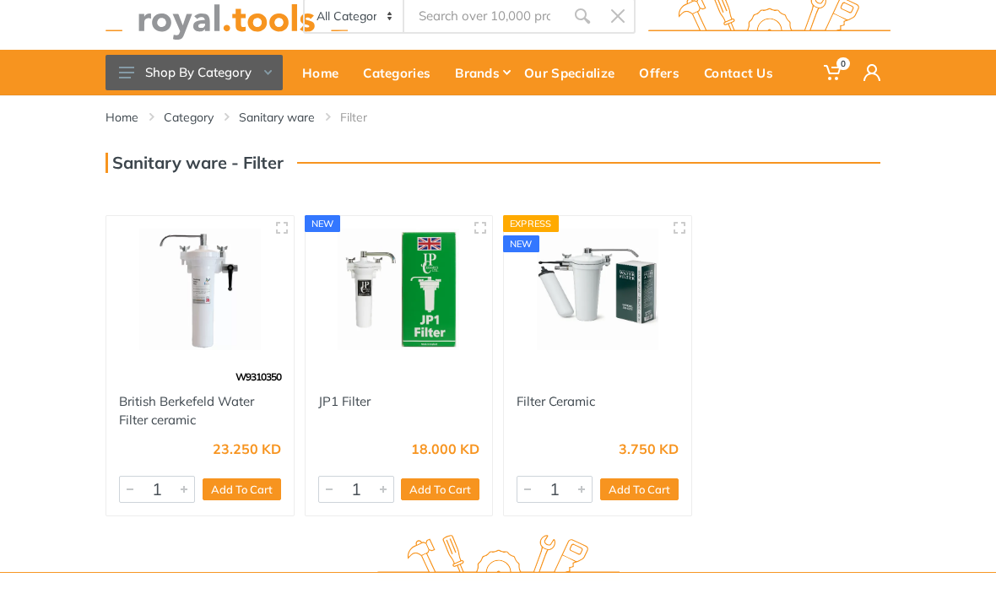
scroll to position [41, 0]
click at [280, 112] on link "Sanitary ware" at bounding box center [277, 117] width 76 height 17
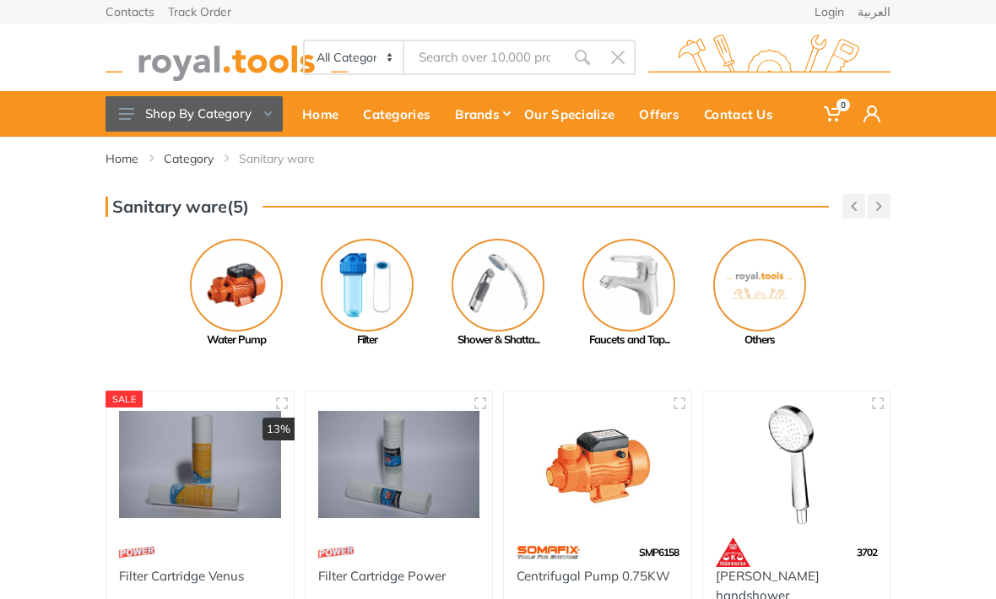
click at [165, 113] on button "Shop By Category" at bounding box center [194, 113] width 177 height 35
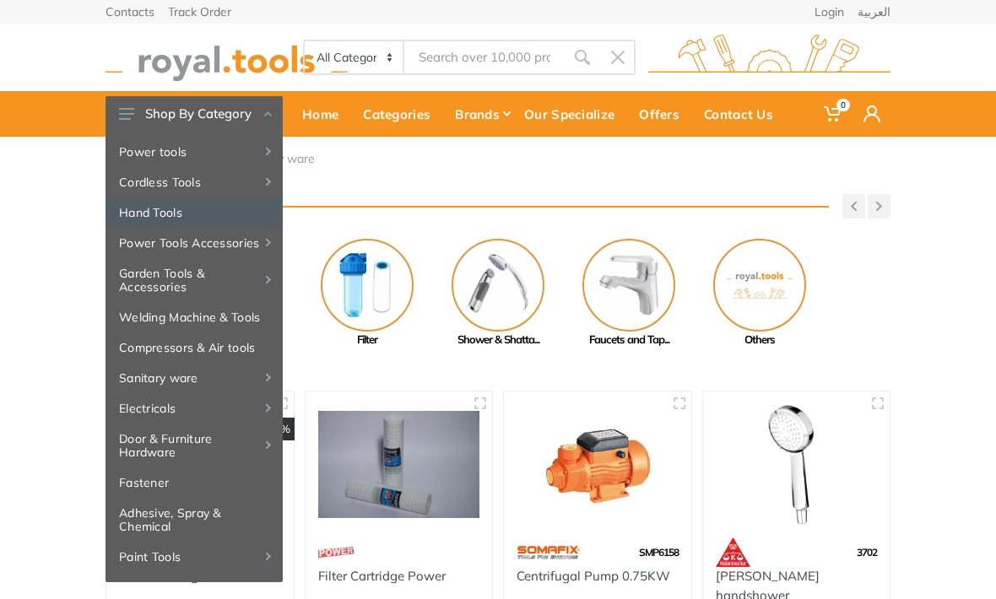
click at [143, 217] on link "Hand Tools" at bounding box center [194, 213] width 177 height 30
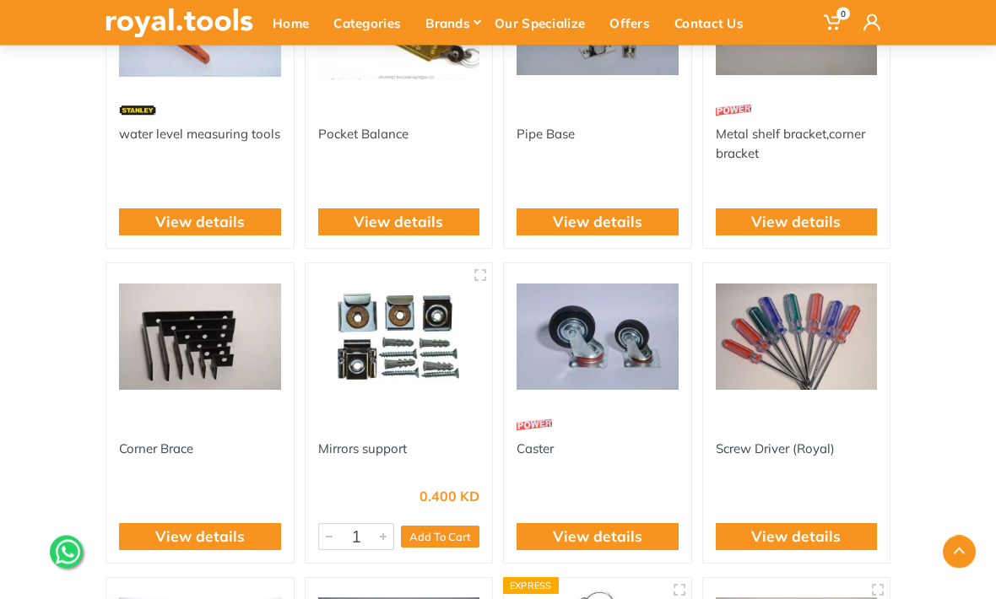
scroll to position [1386, 0]
click at [163, 445] on link "Corner Brace" at bounding box center [156, 449] width 74 height 16
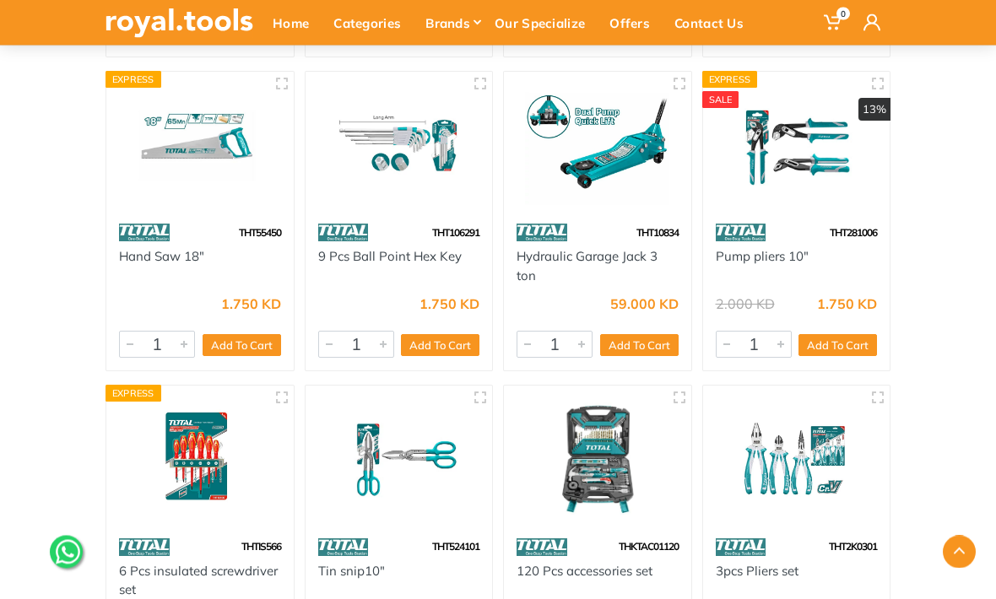
scroll to position [45733, 0]
click at [230, 25] on img at bounding box center [180, 23] width 148 height 30
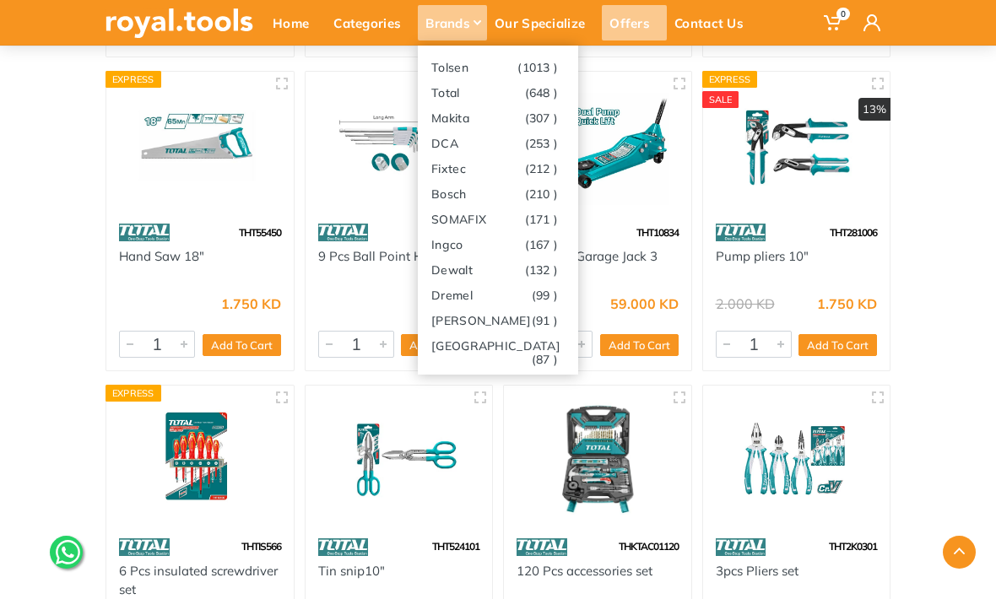
click at [631, 25] on div "Offers" at bounding box center [634, 22] width 65 height 35
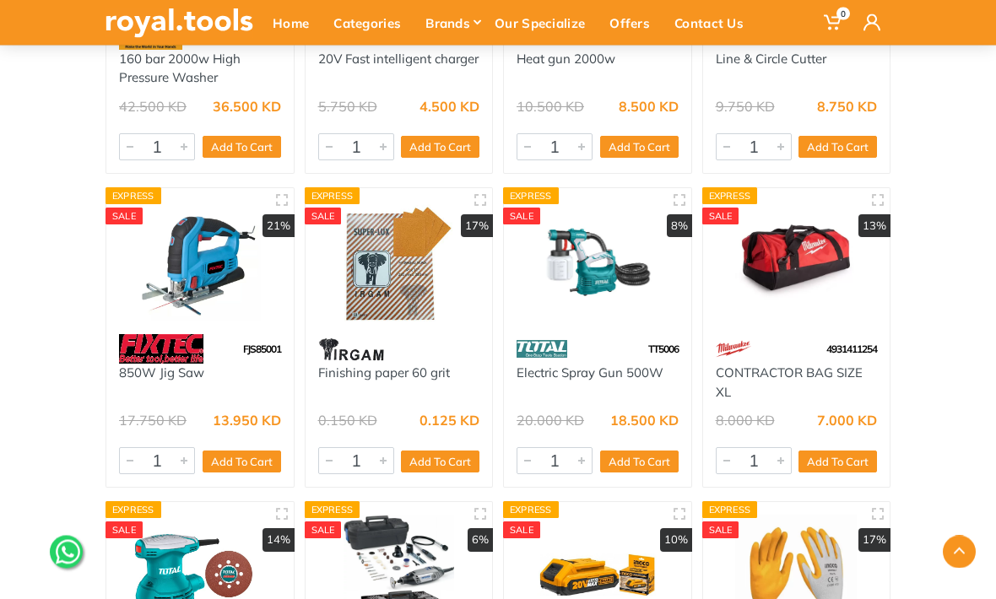
scroll to position [23839, 0]
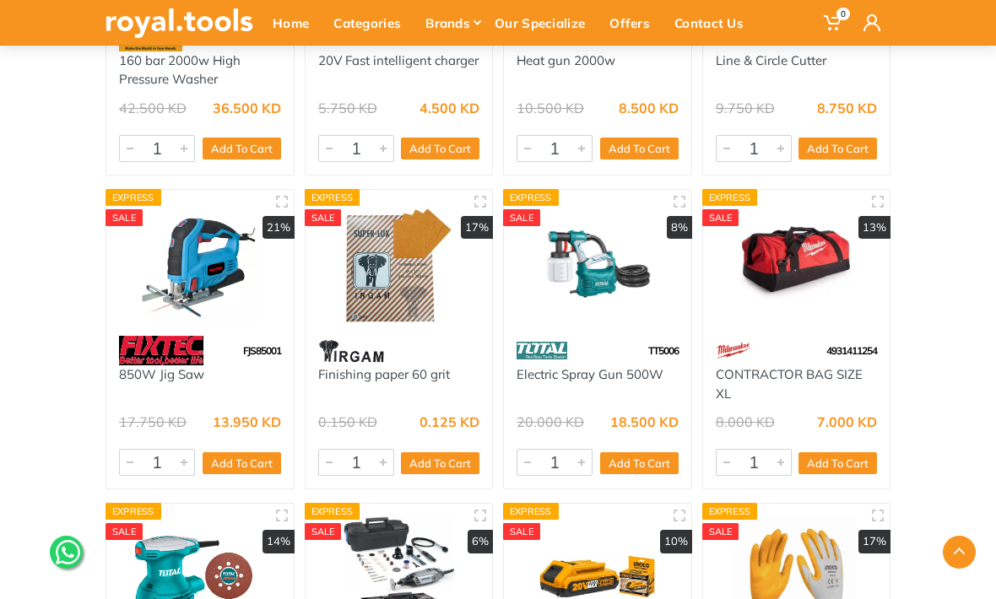
click at [602, 366] on link "Electric Spray Gun 500W" at bounding box center [590, 374] width 147 height 16
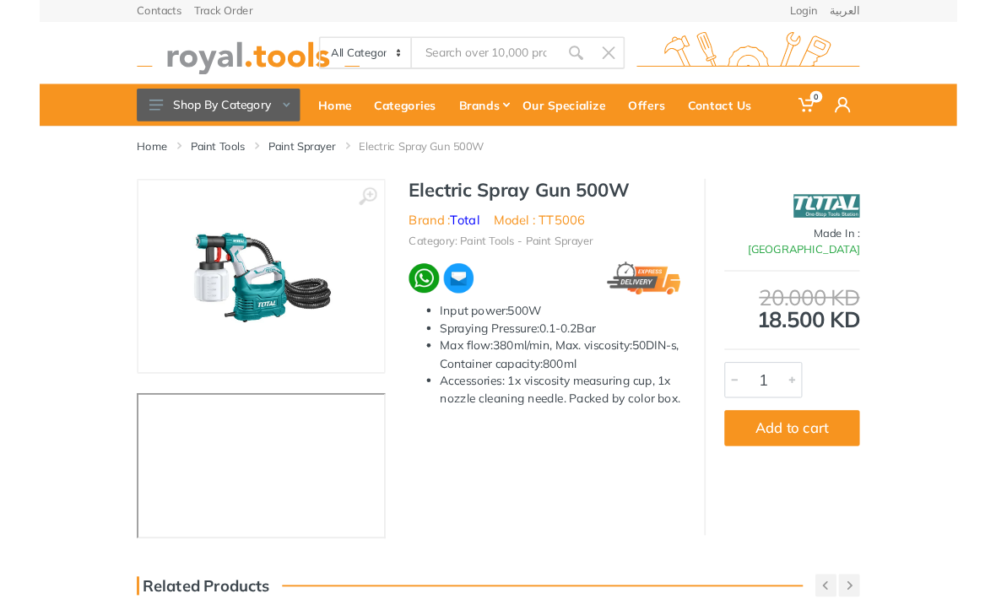
scroll to position [89, 0]
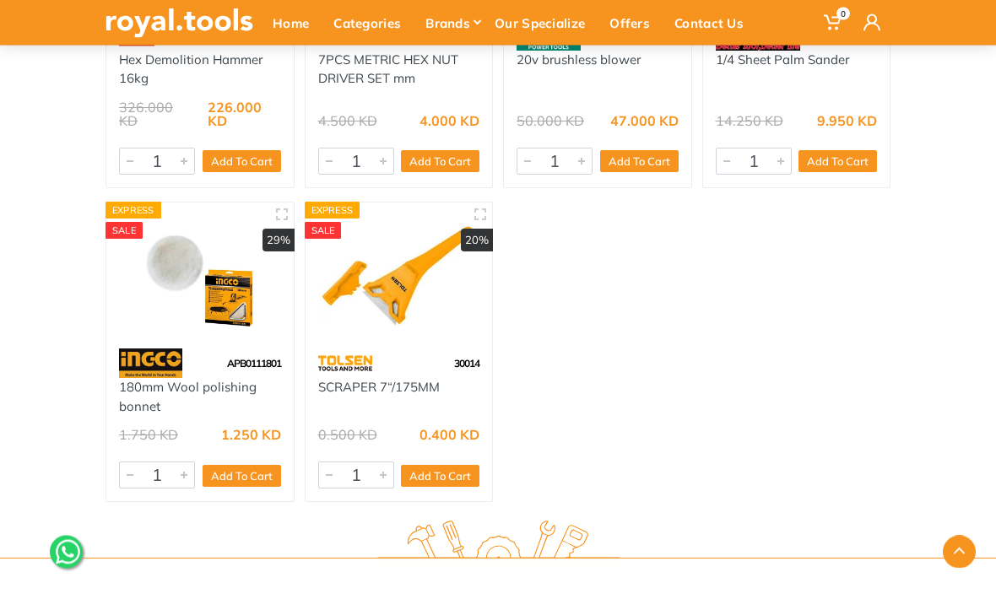
scroll to position [34880, 0]
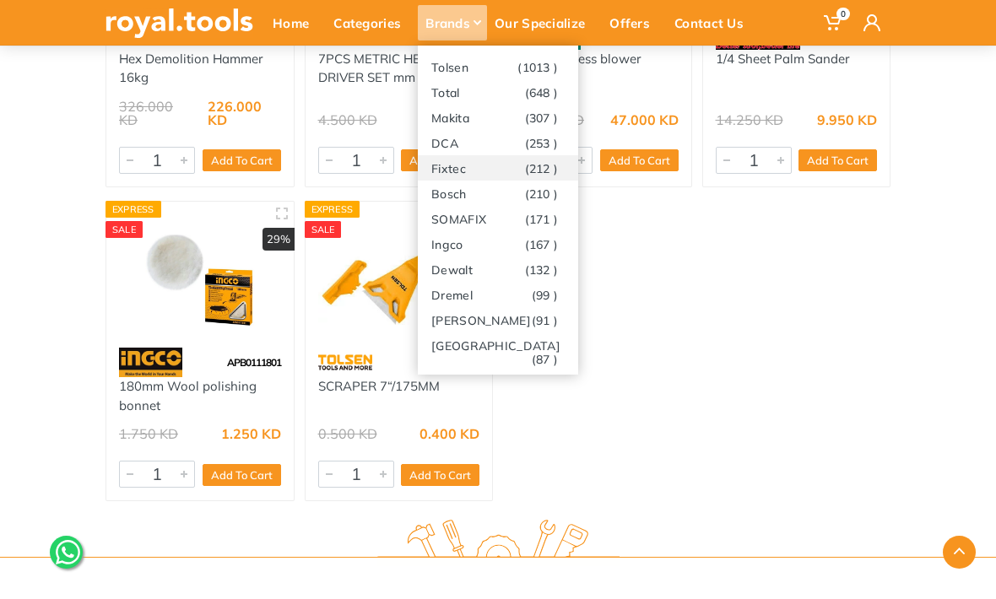
click at [485, 180] on link "Fixtec (212 )" at bounding box center [498, 167] width 160 height 25
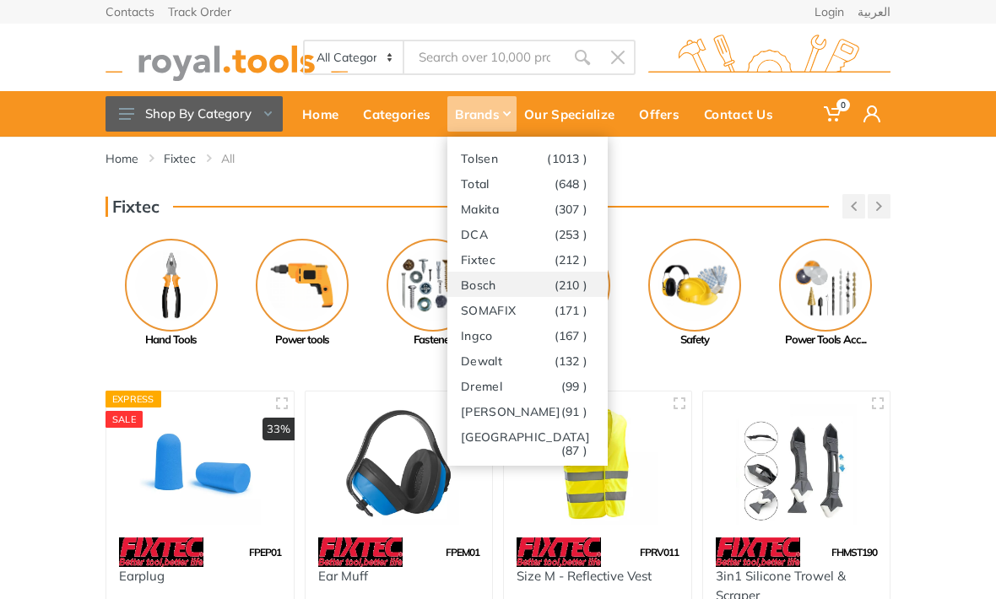
click at [526, 288] on link "Bosch (210 )" at bounding box center [527, 284] width 160 height 25
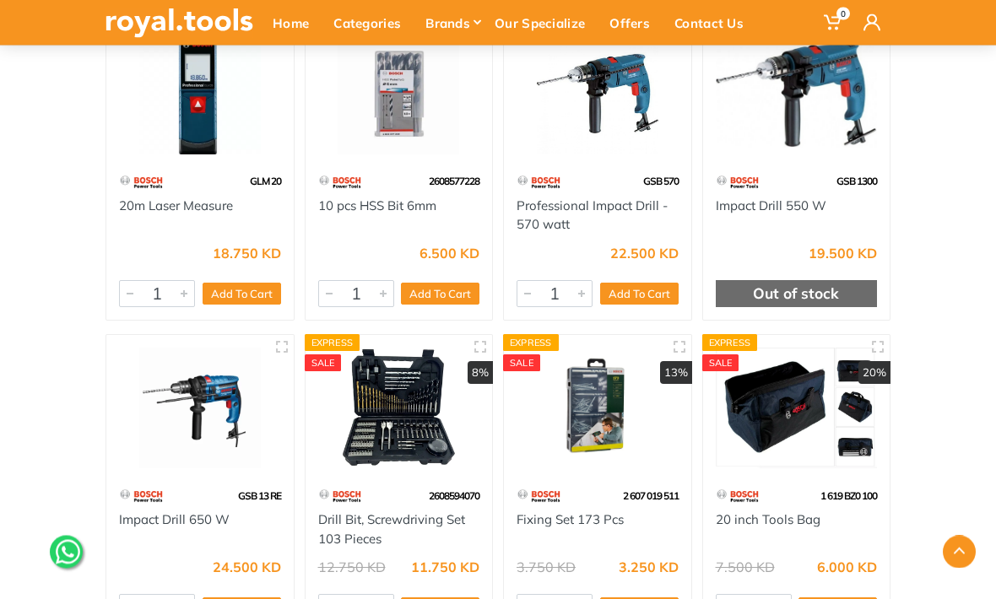
scroll to position [2577, 0]
